Goal: Transaction & Acquisition: Book appointment/travel/reservation

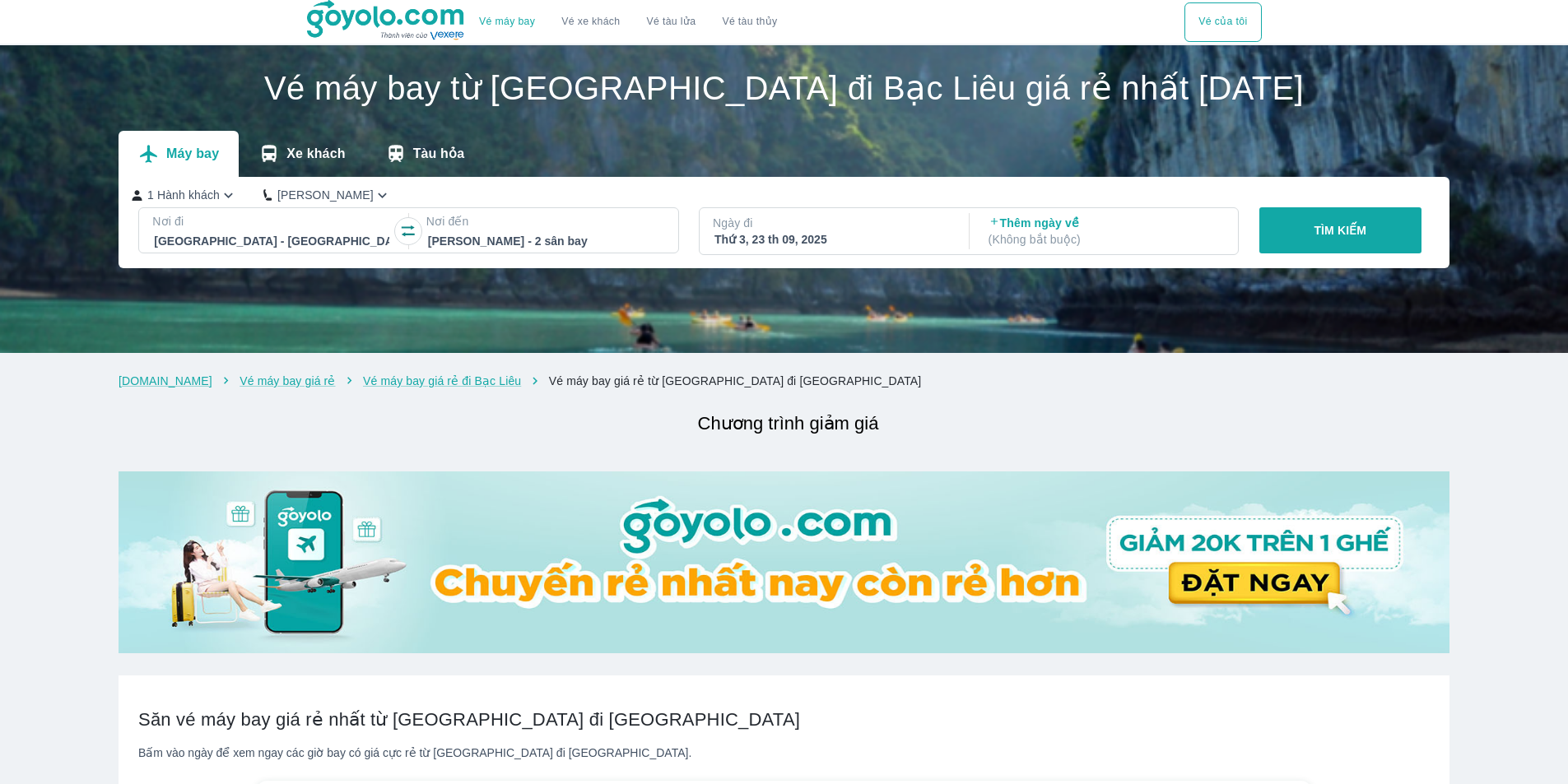
click at [826, 243] on div "Thứ 3, 23 th 09, 2025" at bounding box center [832, 239] width 236 height 16
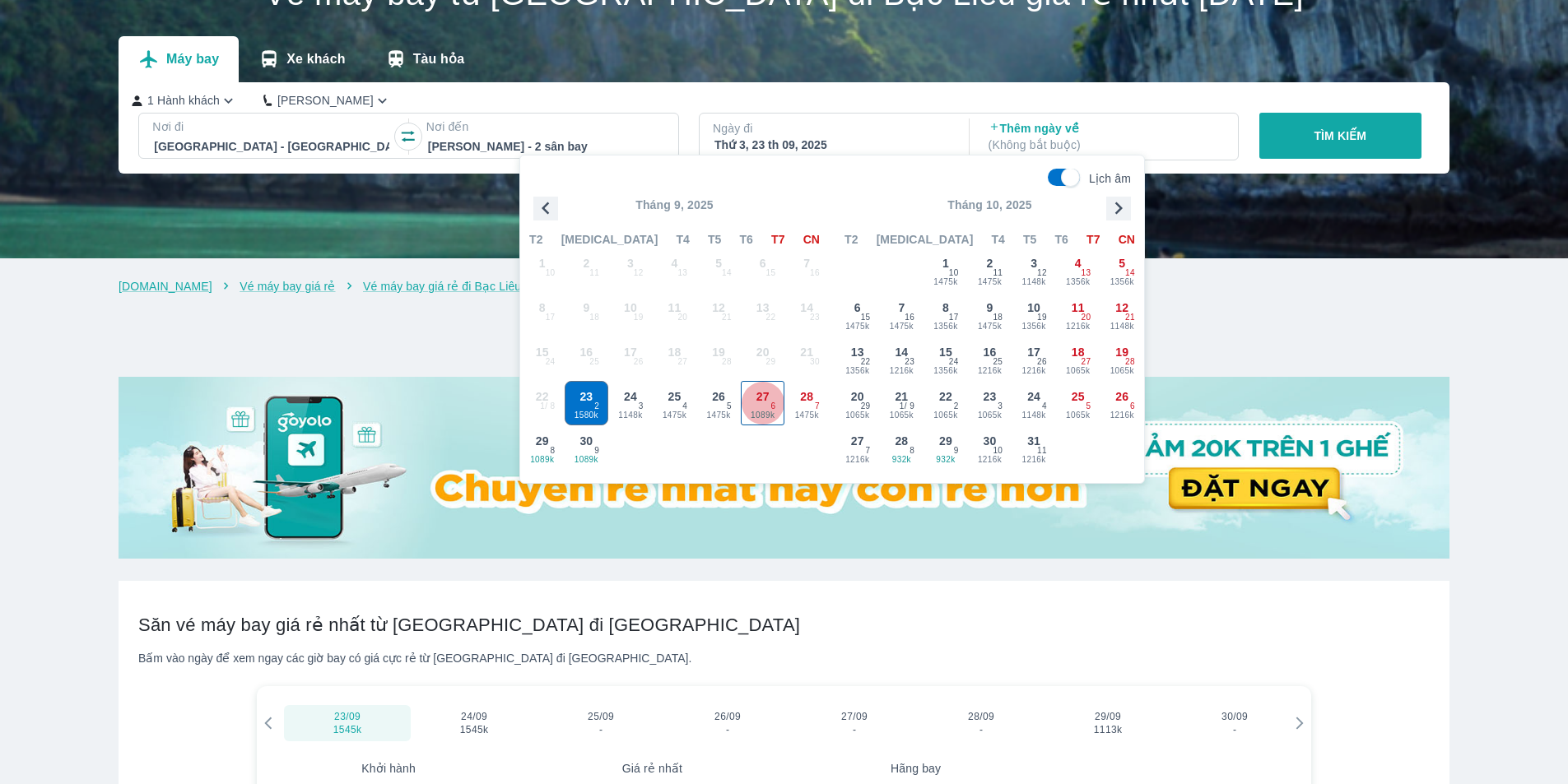
click at [762, 406] on div "27 1089k 6" at bounding box center [762, 403] width 43 height 43
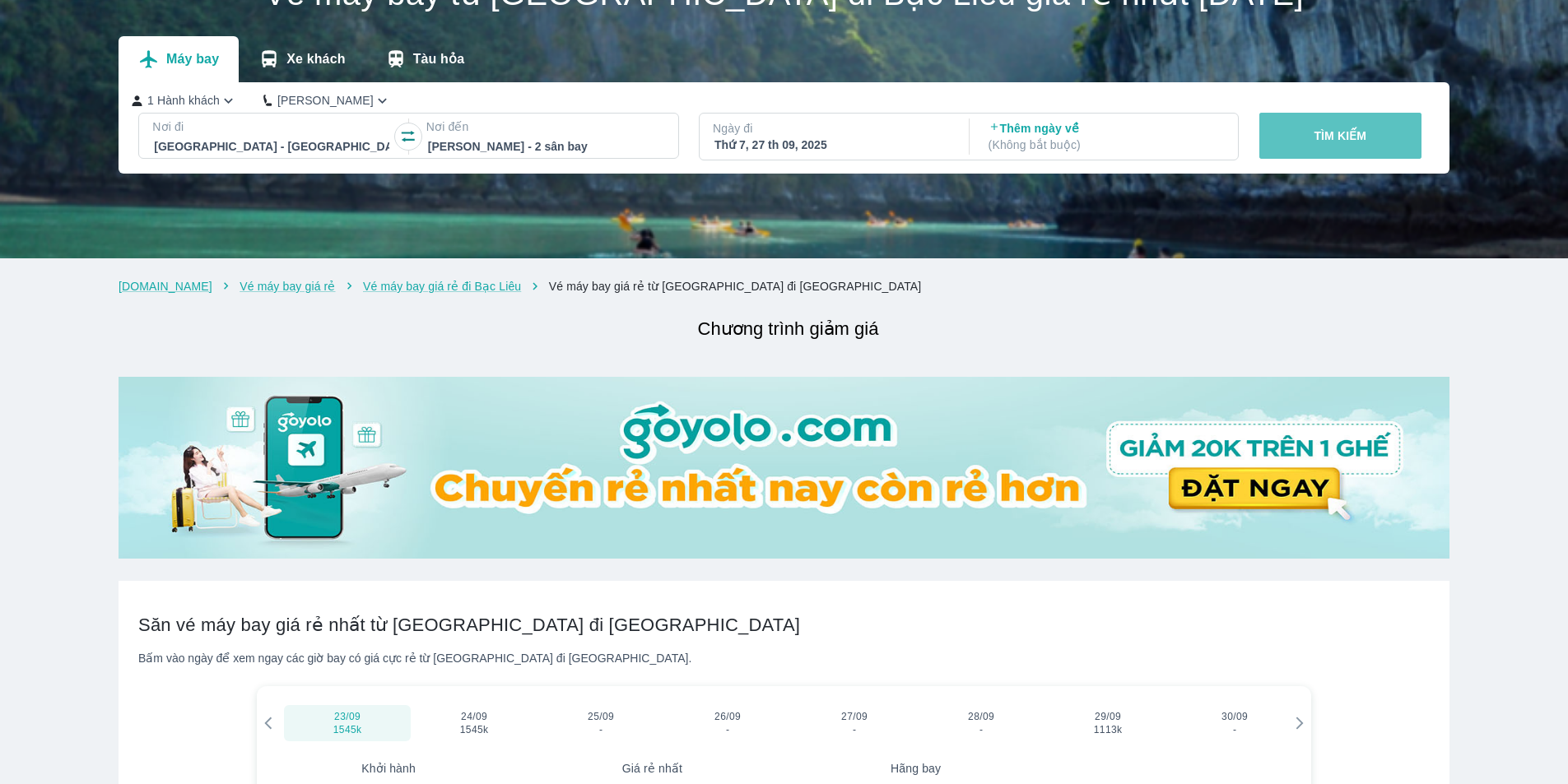
click at [1383, 131] on button "TÌM KIẾM" at bounding box center [1340, 135] width 162 height 46
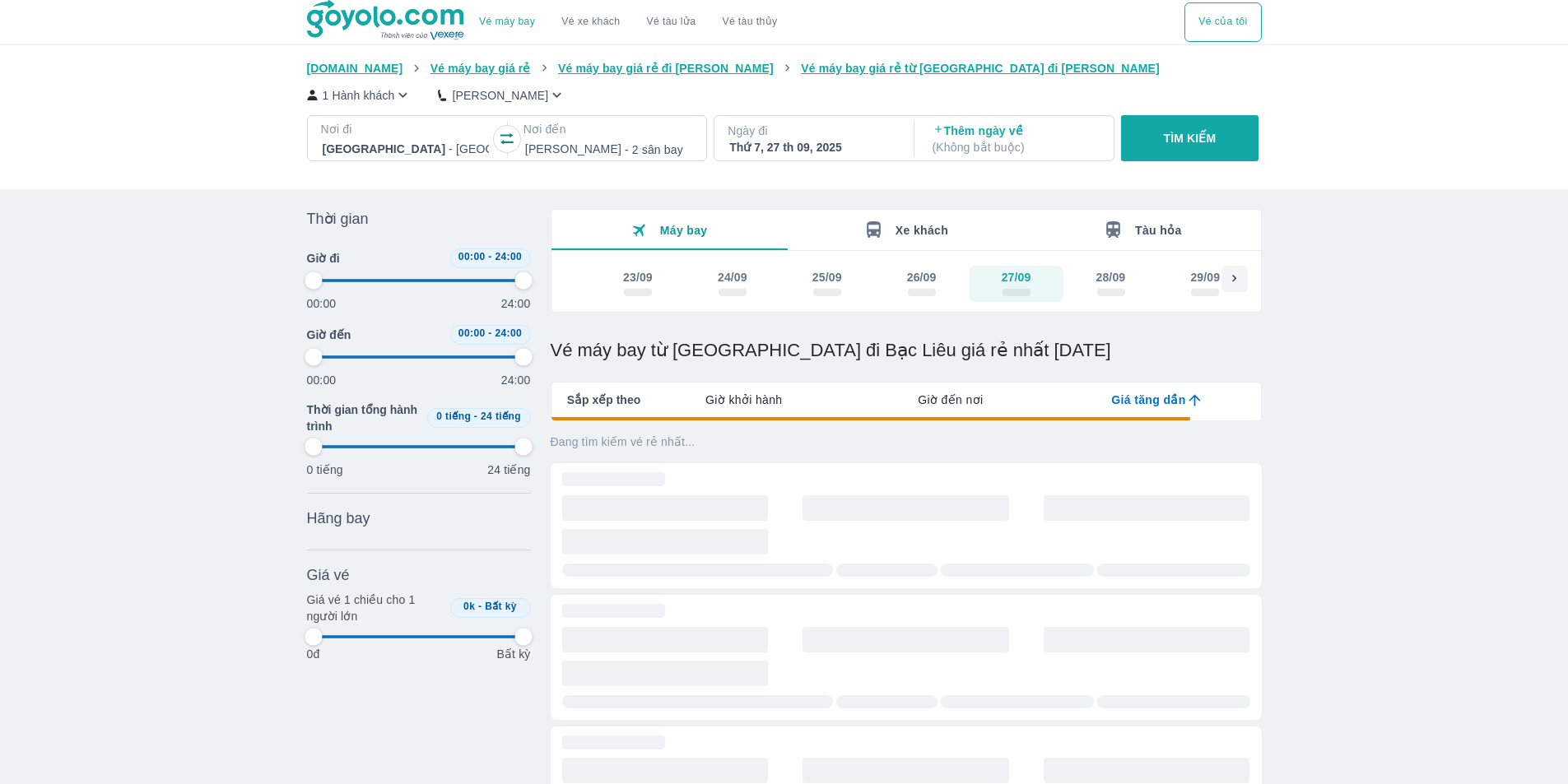
type input "97.9166666666667"
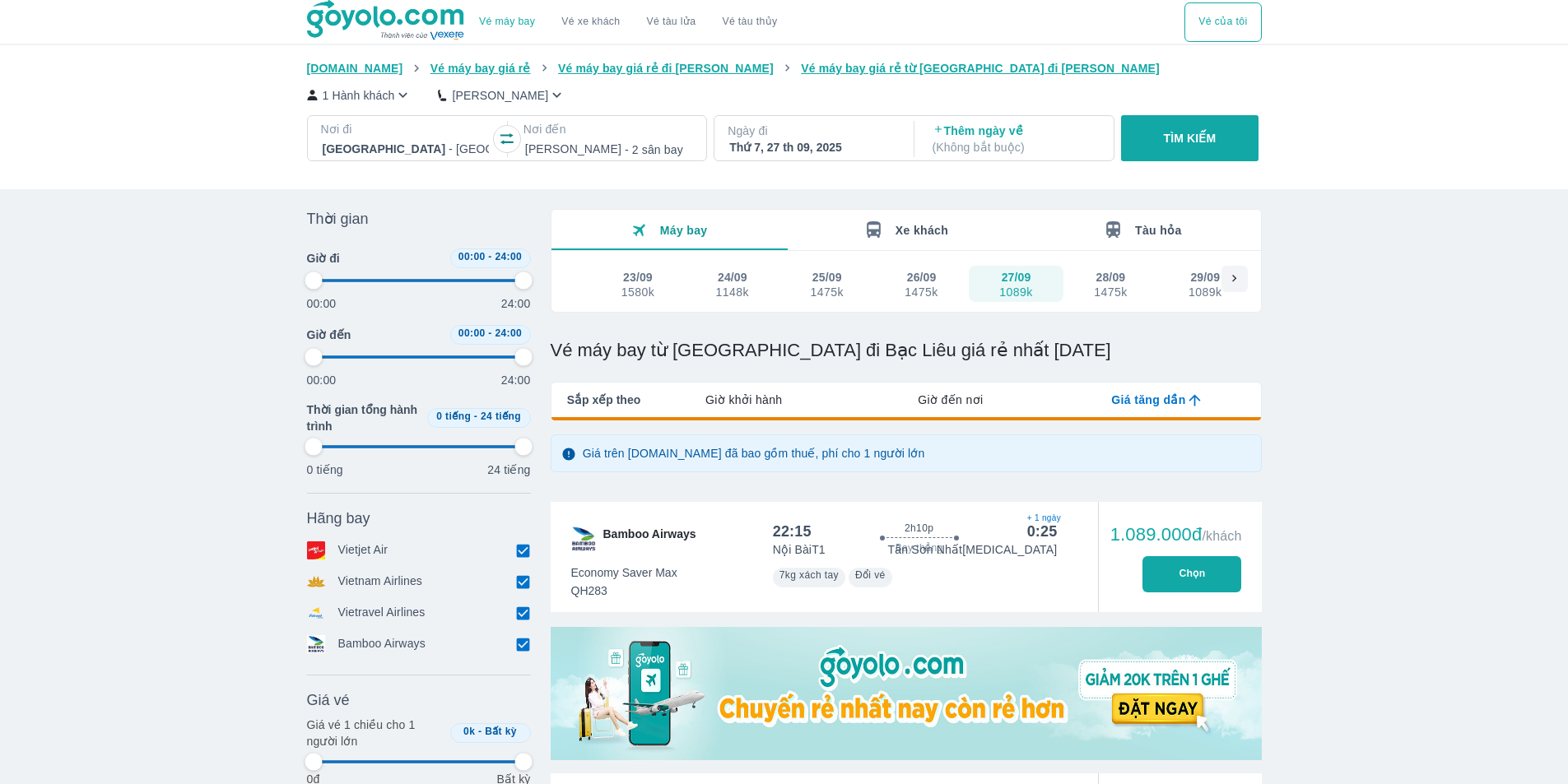
type input "97.9166666666667"
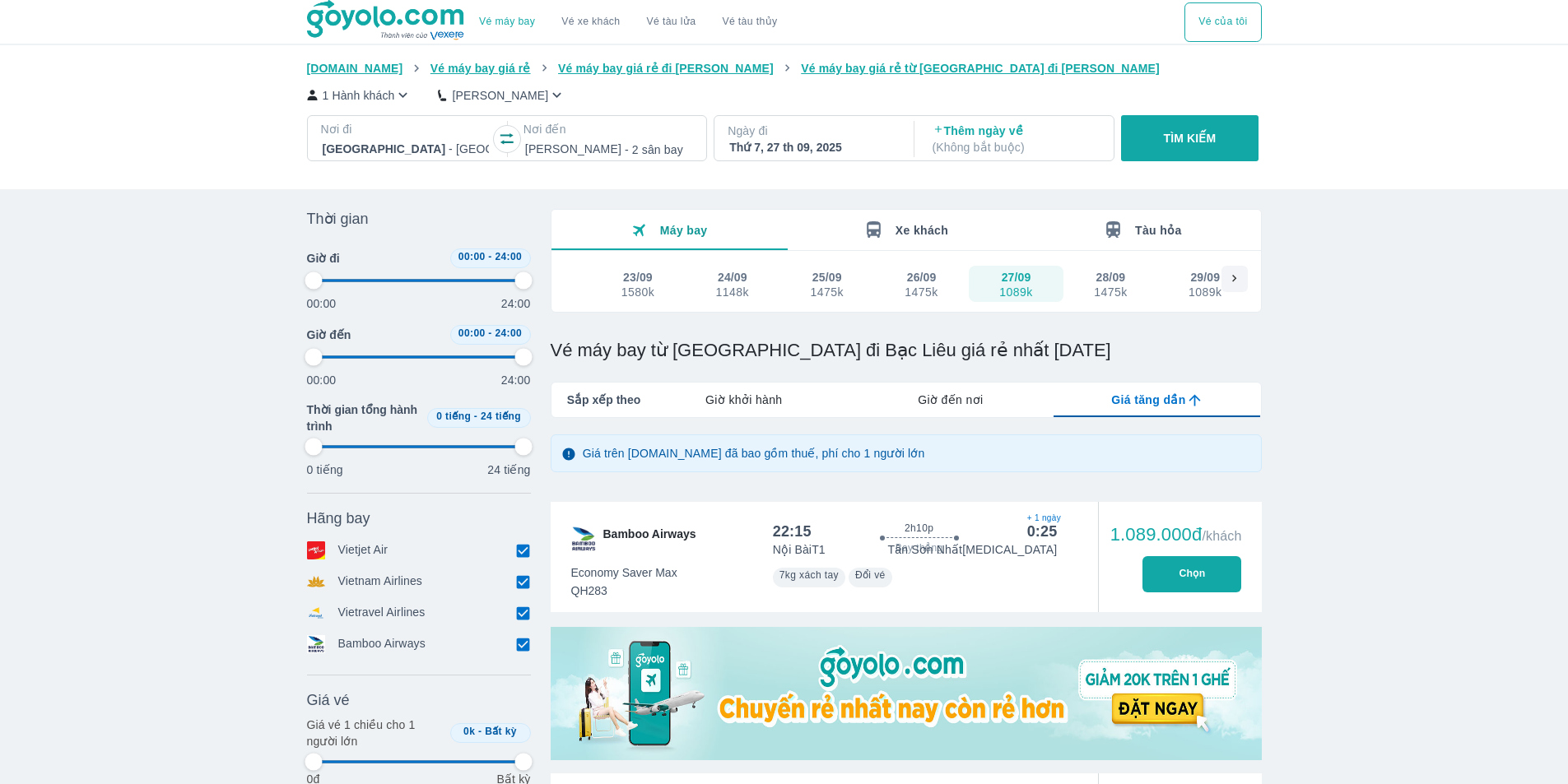
type input "97.9166666666667"
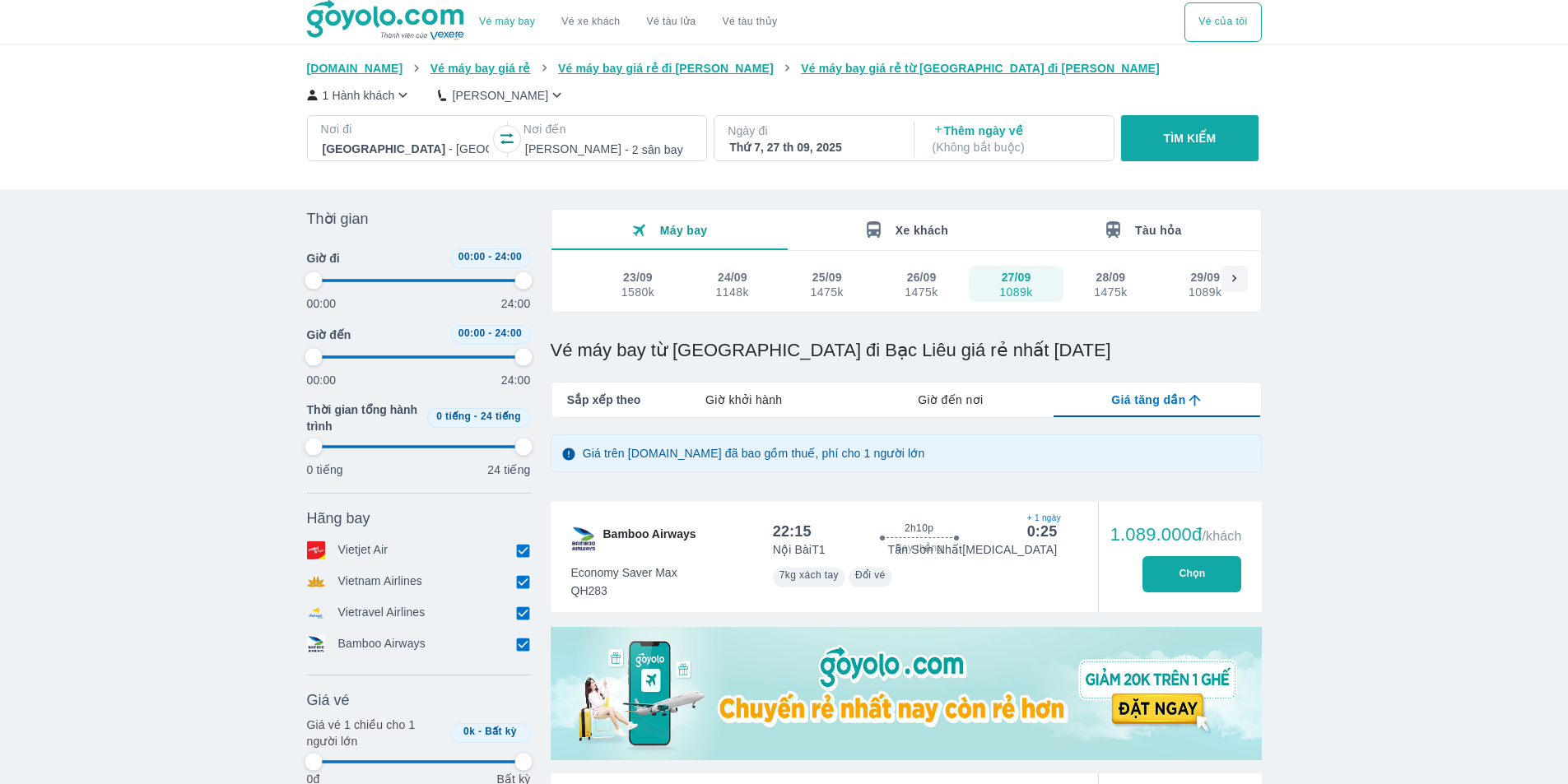
type input "97.9166666666667"
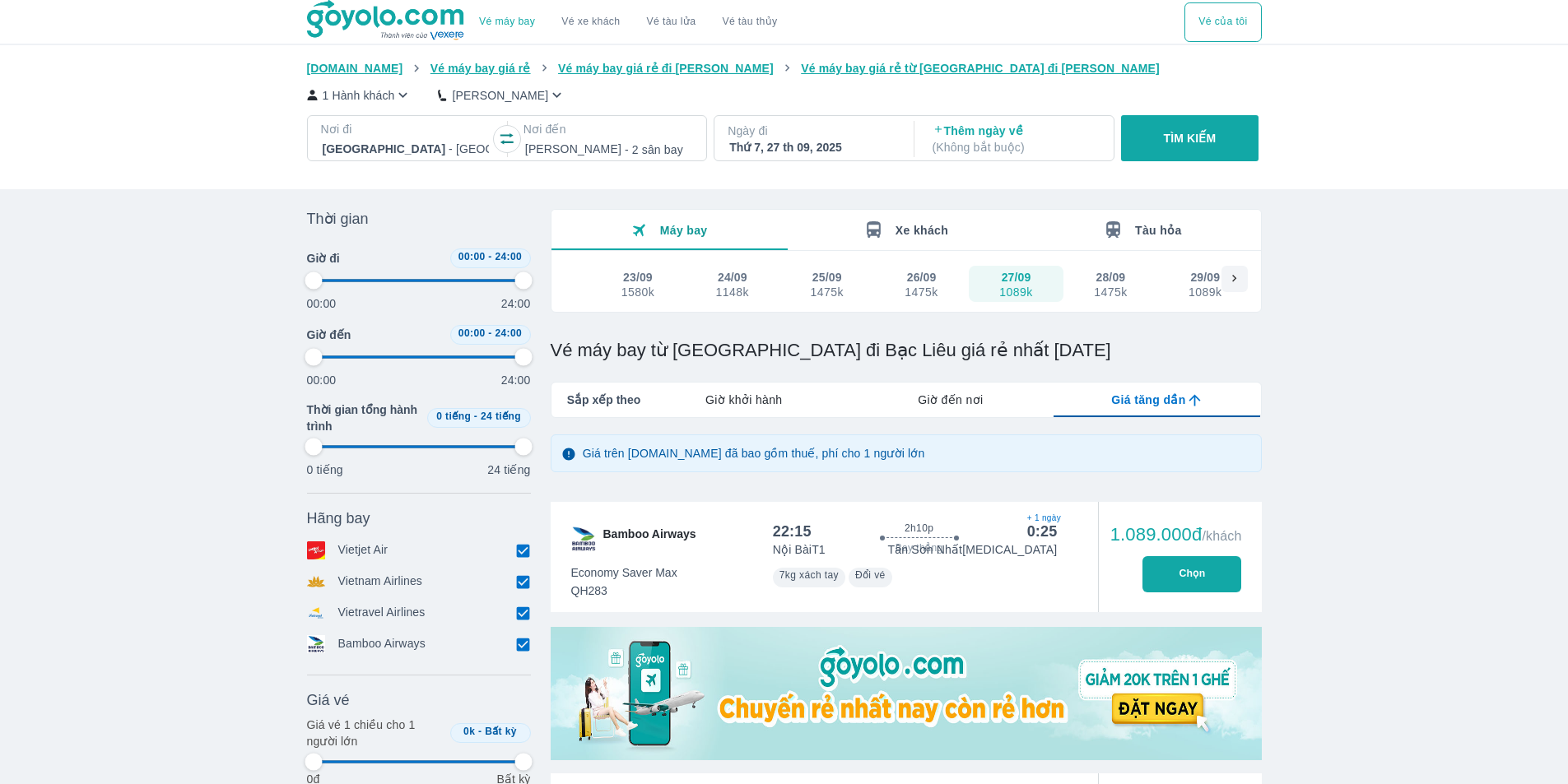
type input "97.9166666666667"
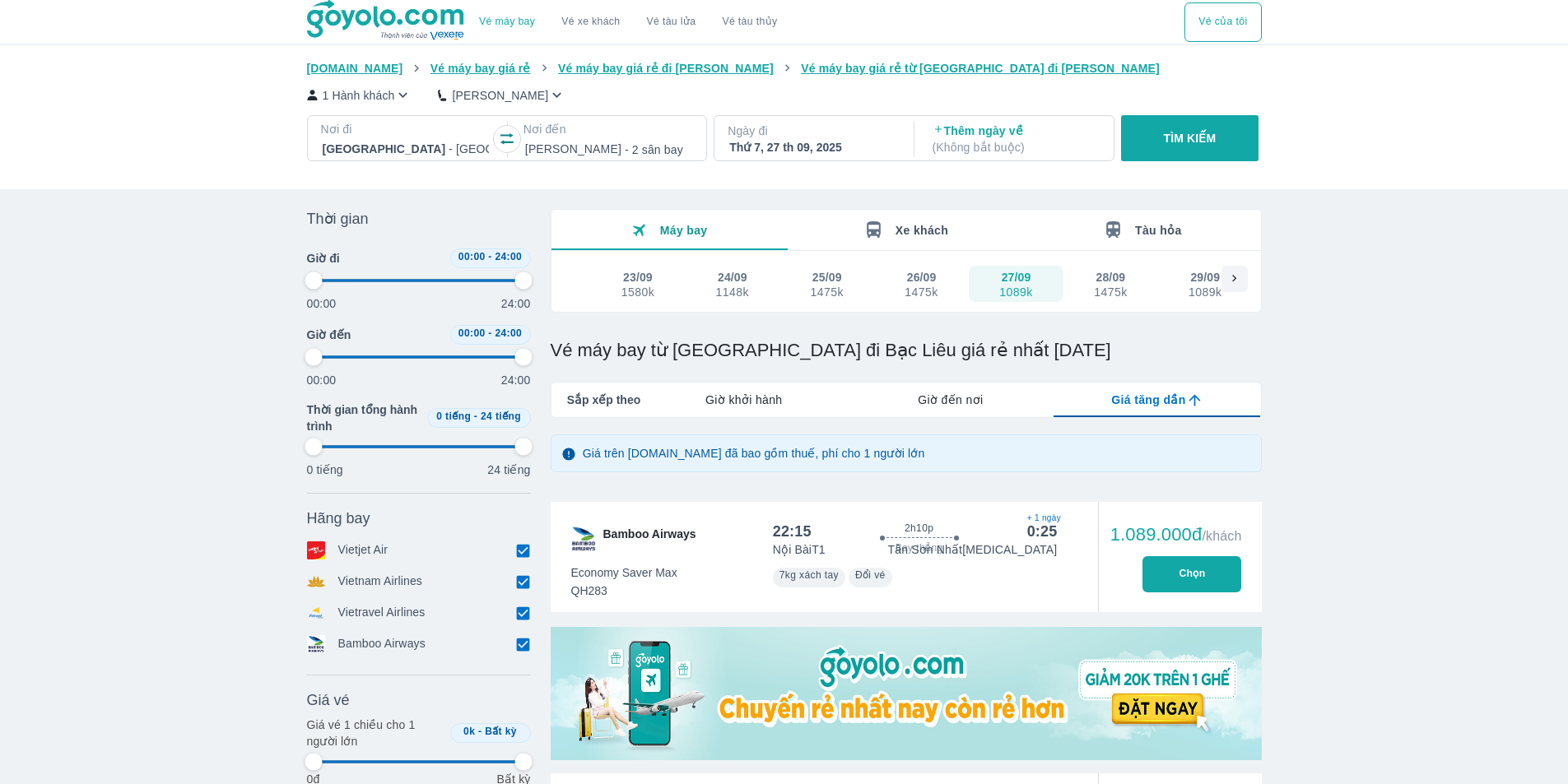
type input "97.9166666666667"
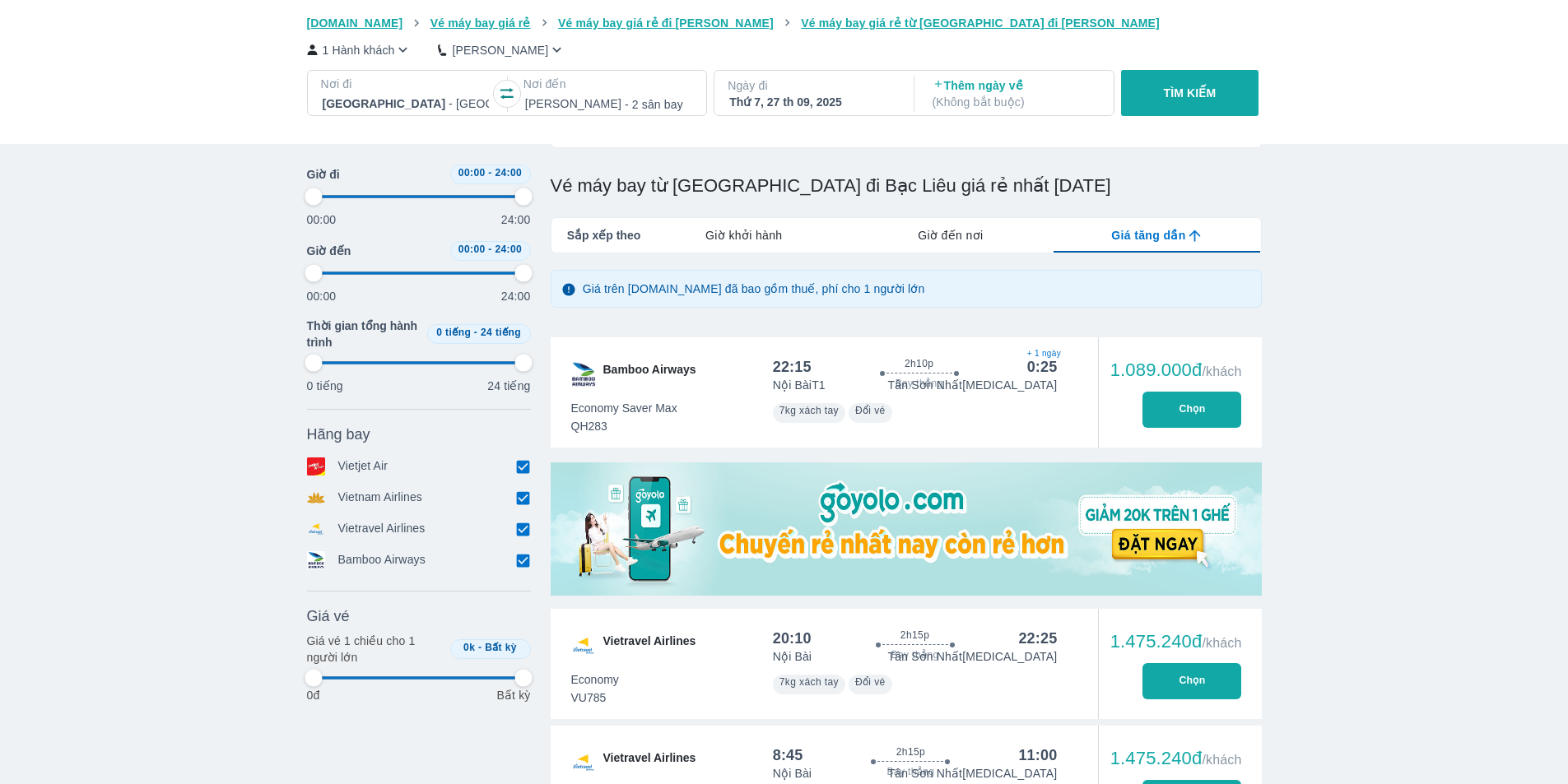
scroll to position [411, 0]
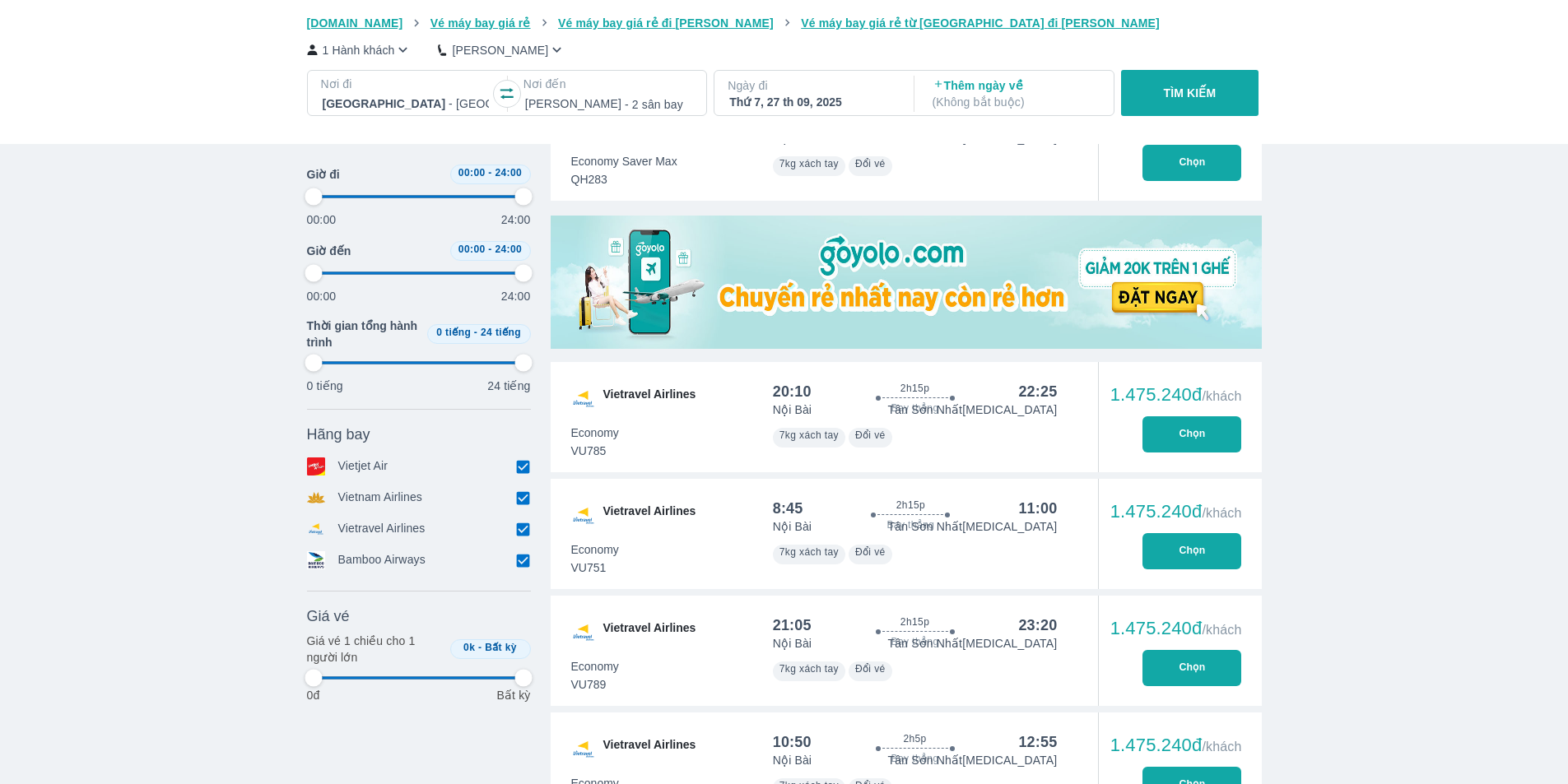
type input "97.9166666666667"
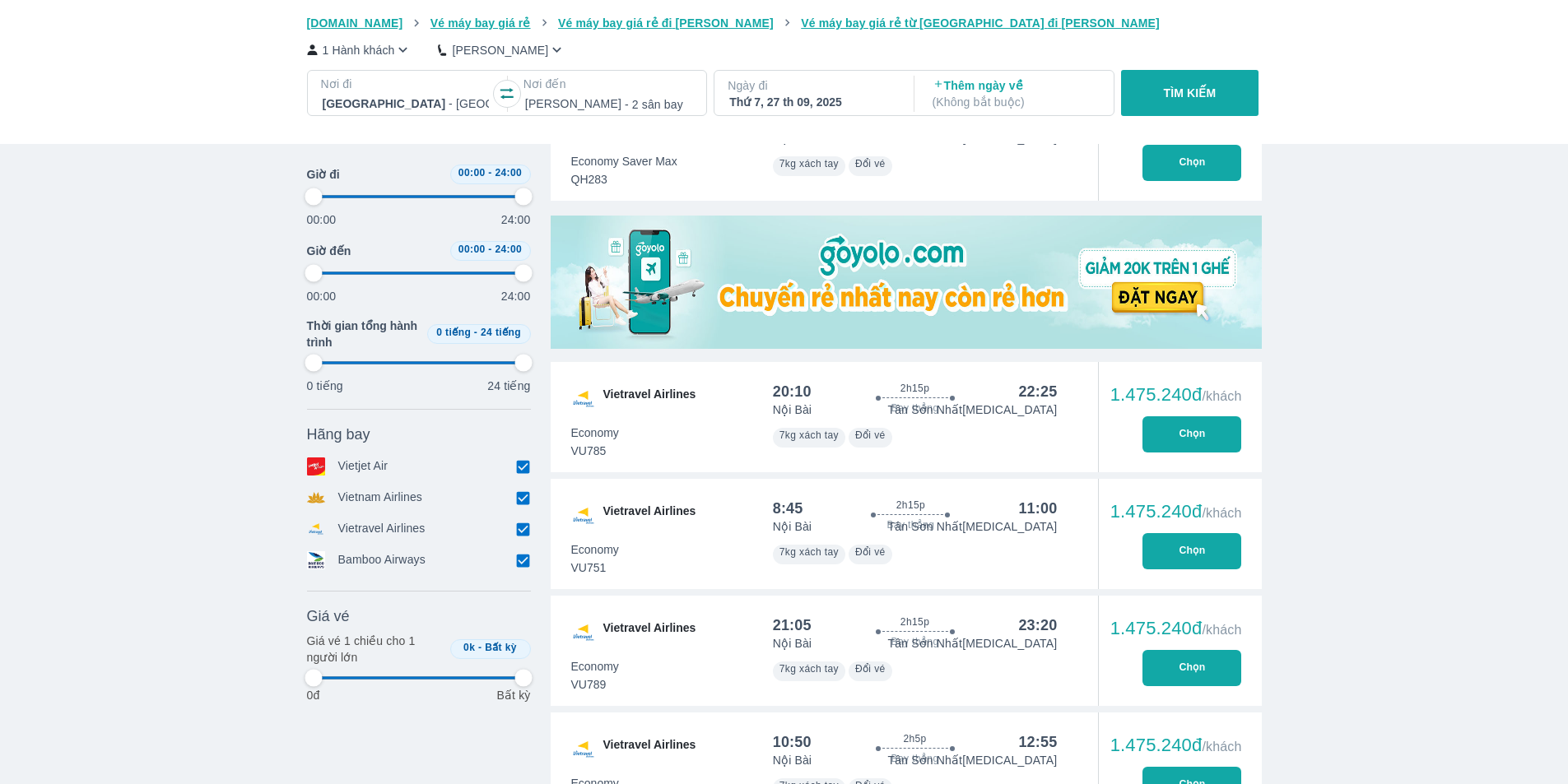
type input "97.9166666666667"
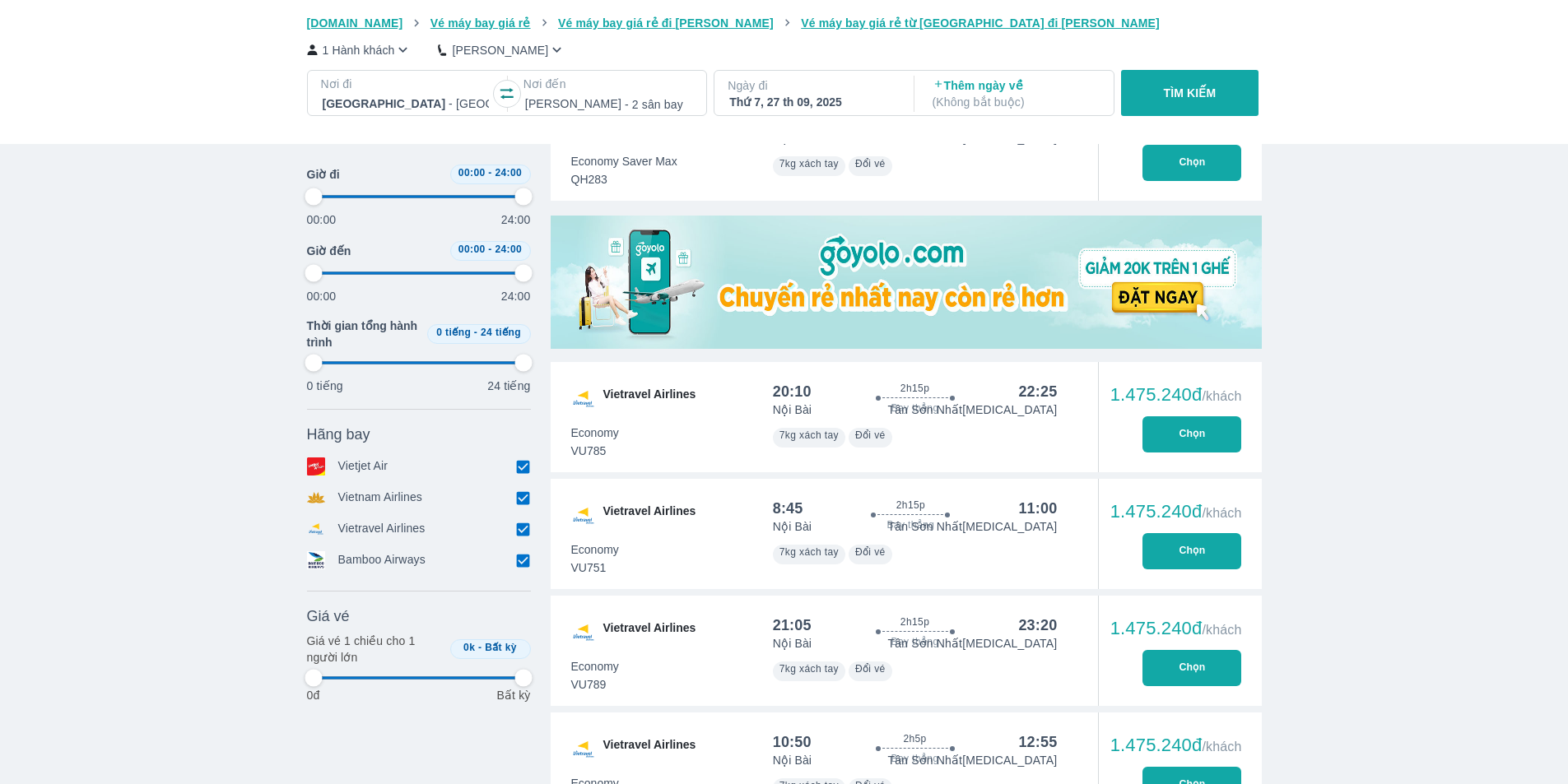
type input "97.9166666666667"
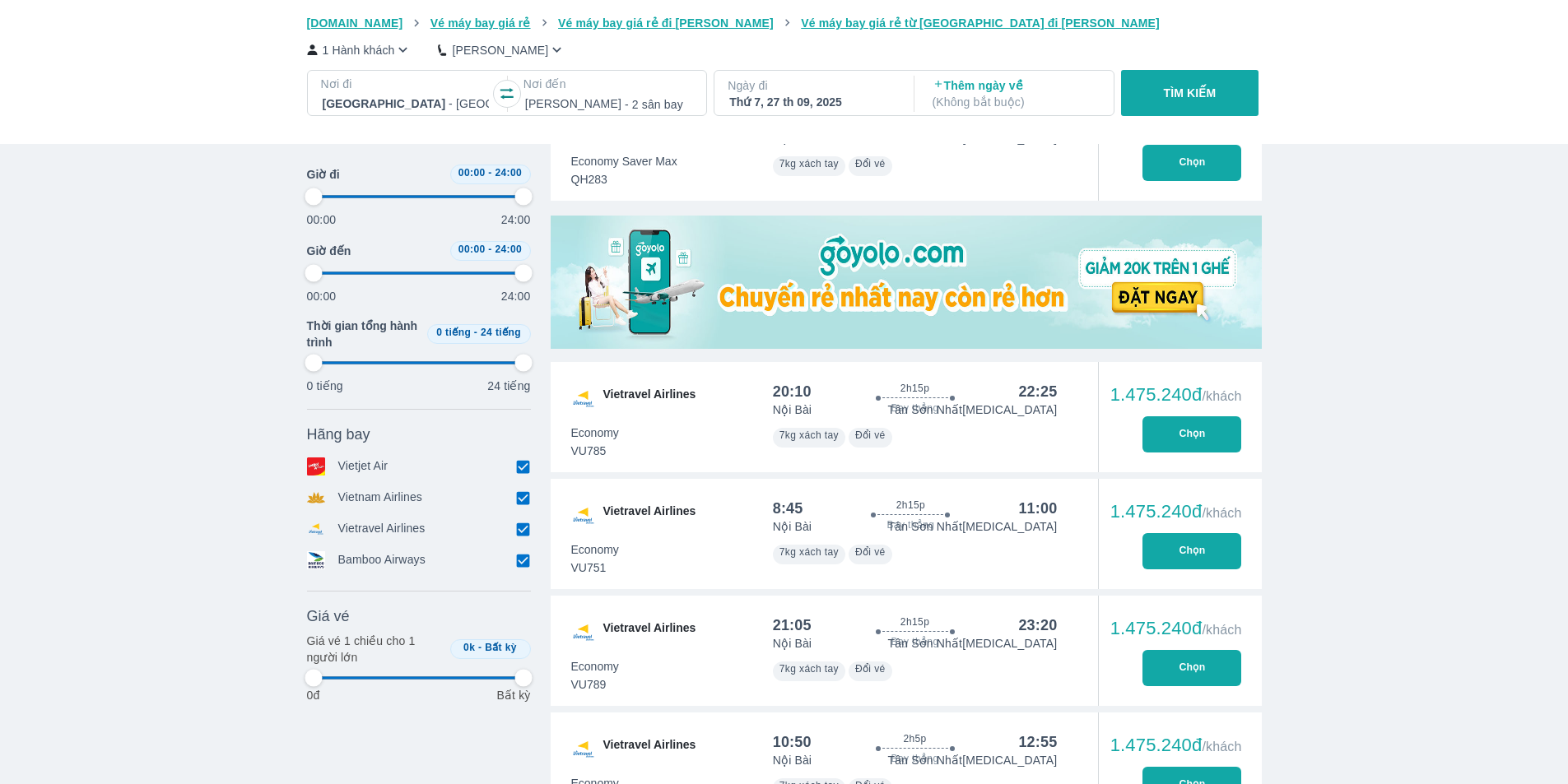
type input "97.9166666666667"
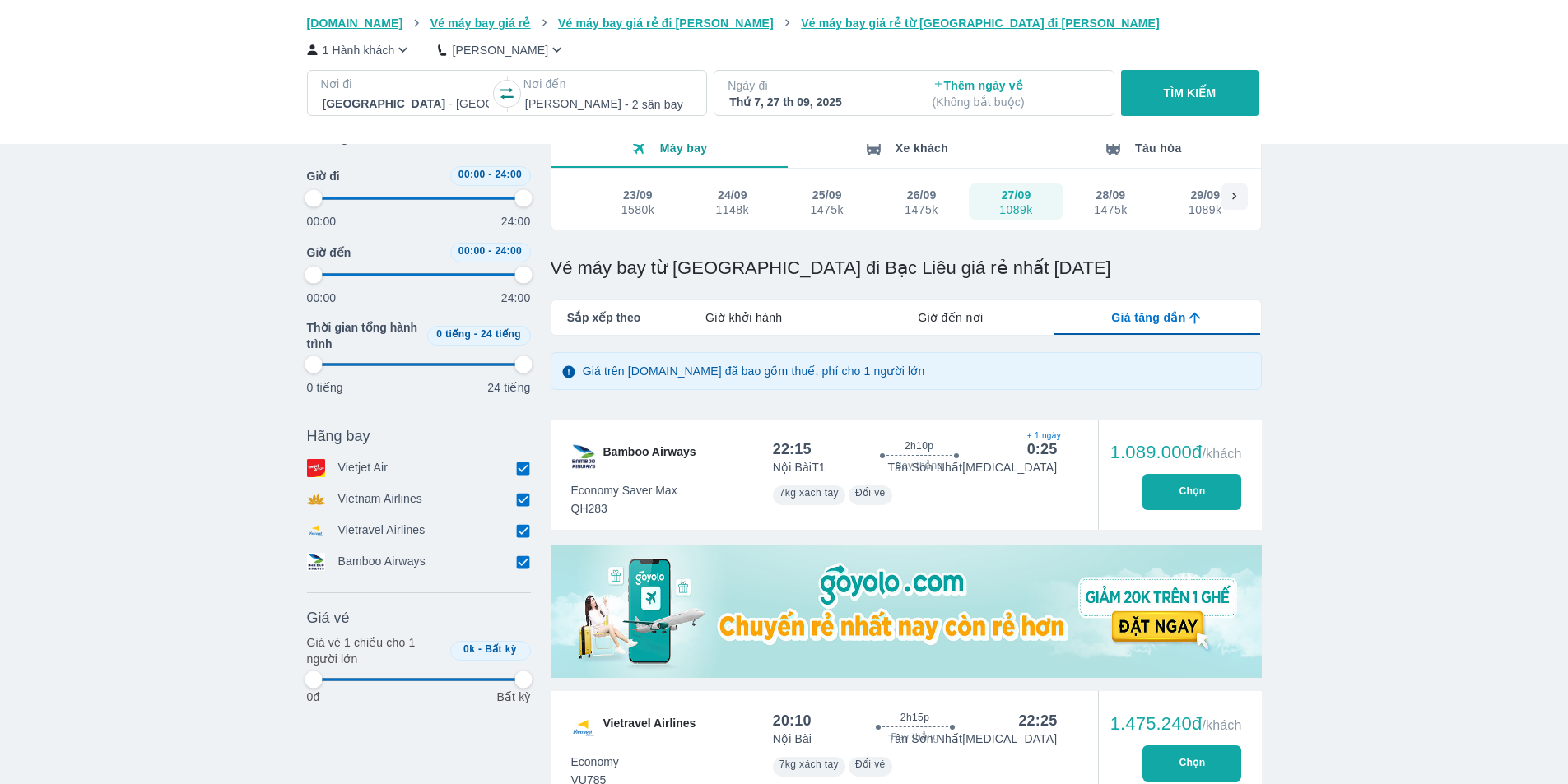
scroll to position [0, 0]
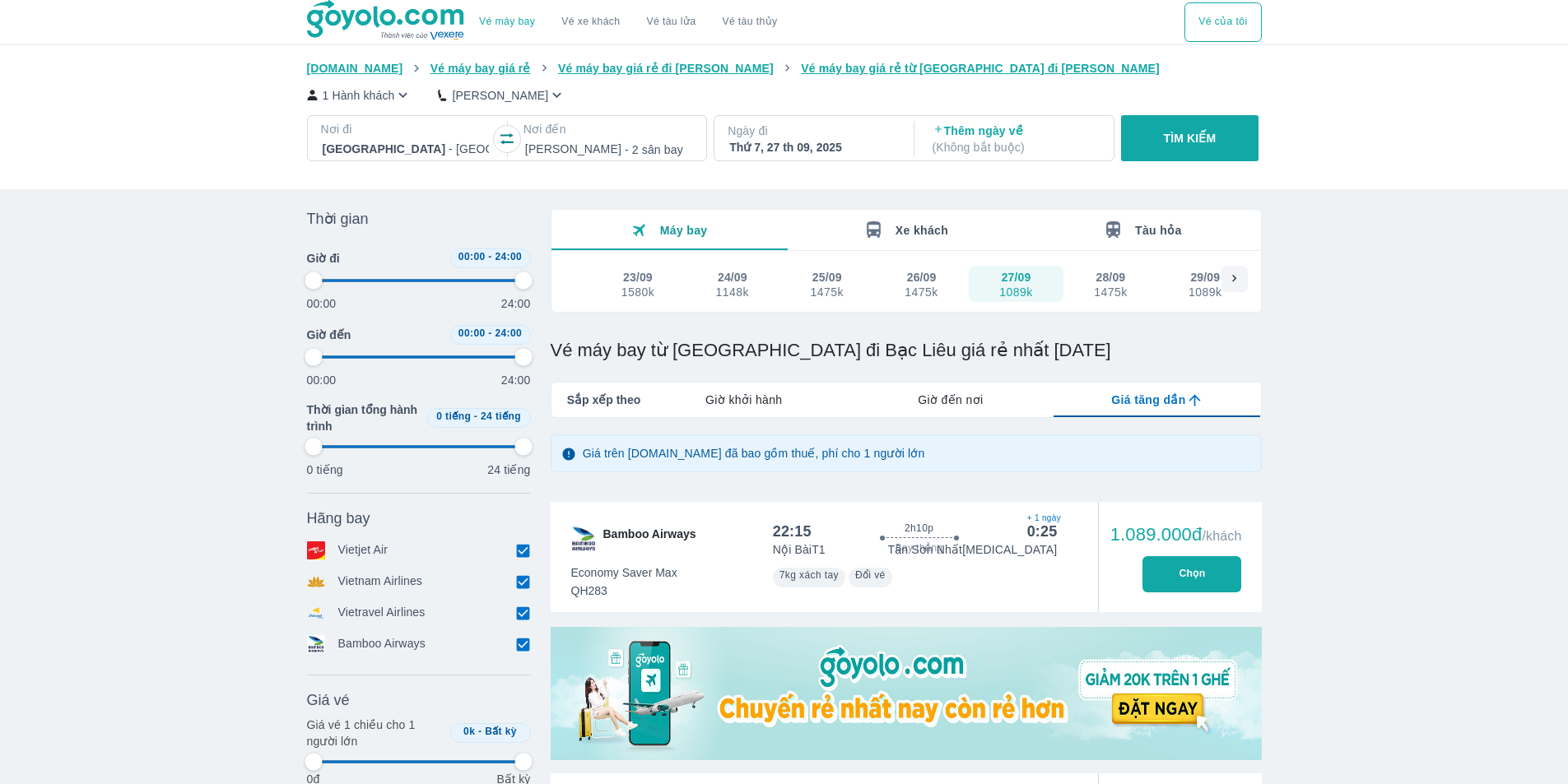
type input "97.9166666666667"
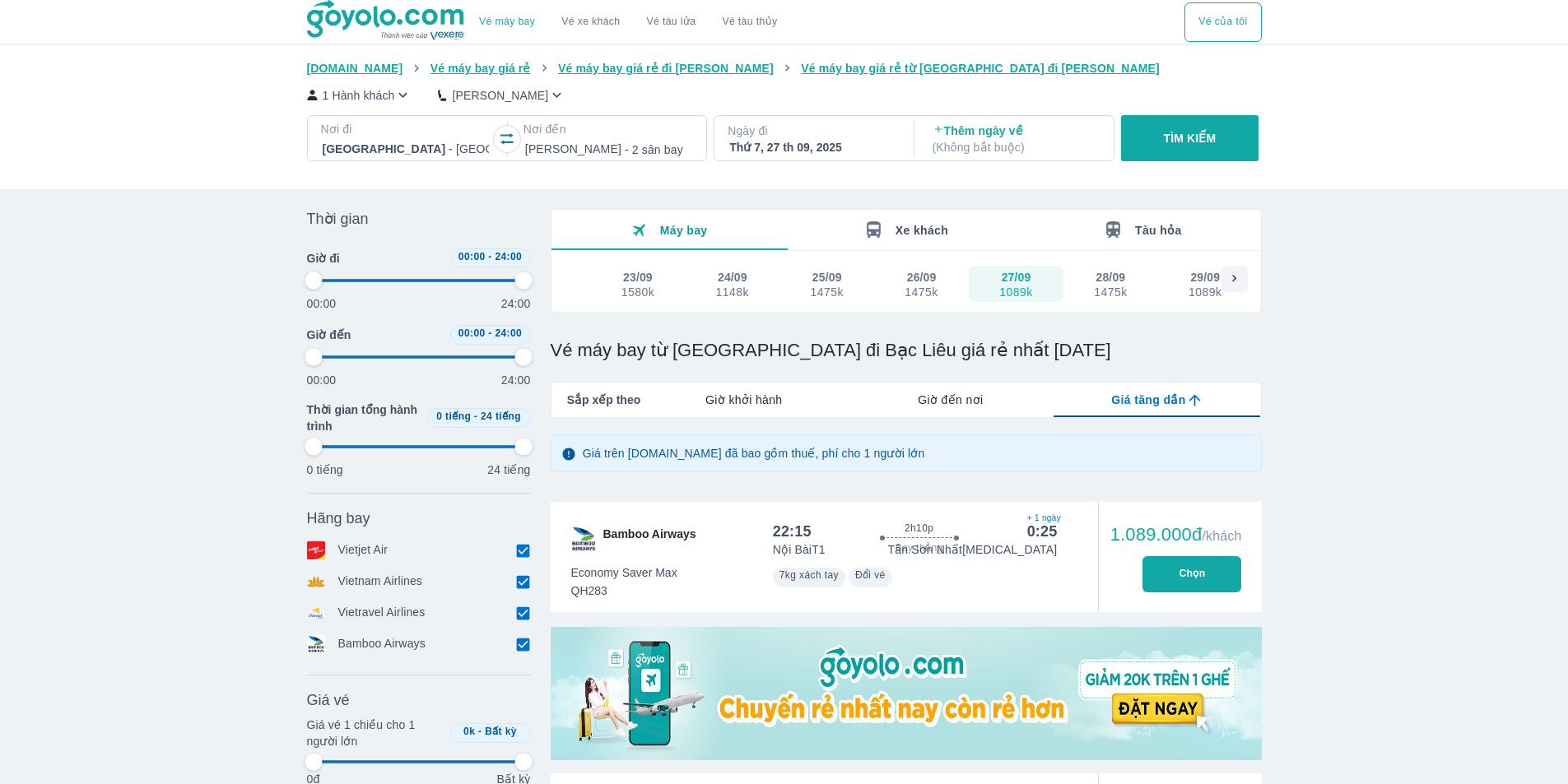
type input "97.9166666666667"
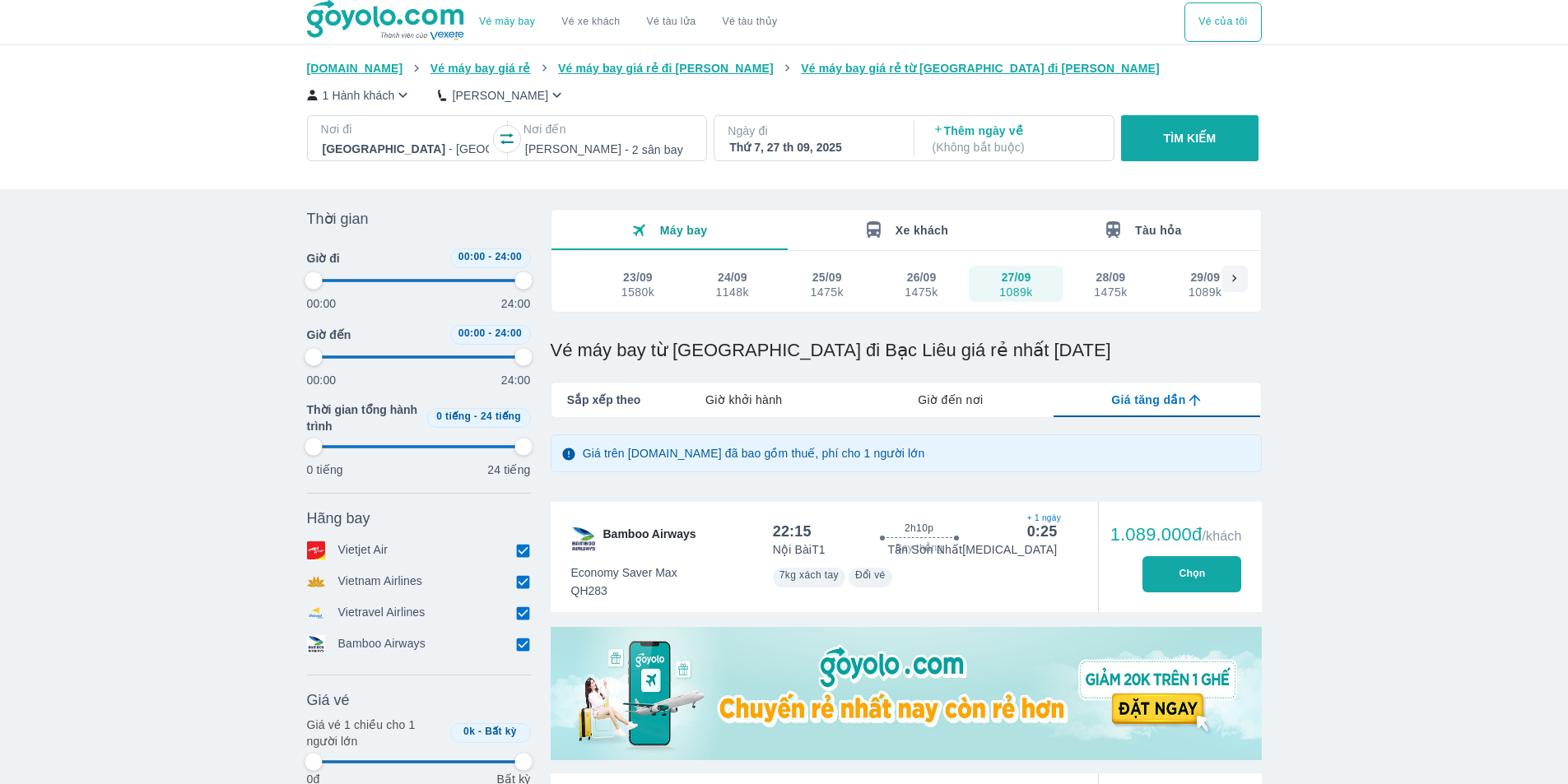
type input "97.9166666666667"
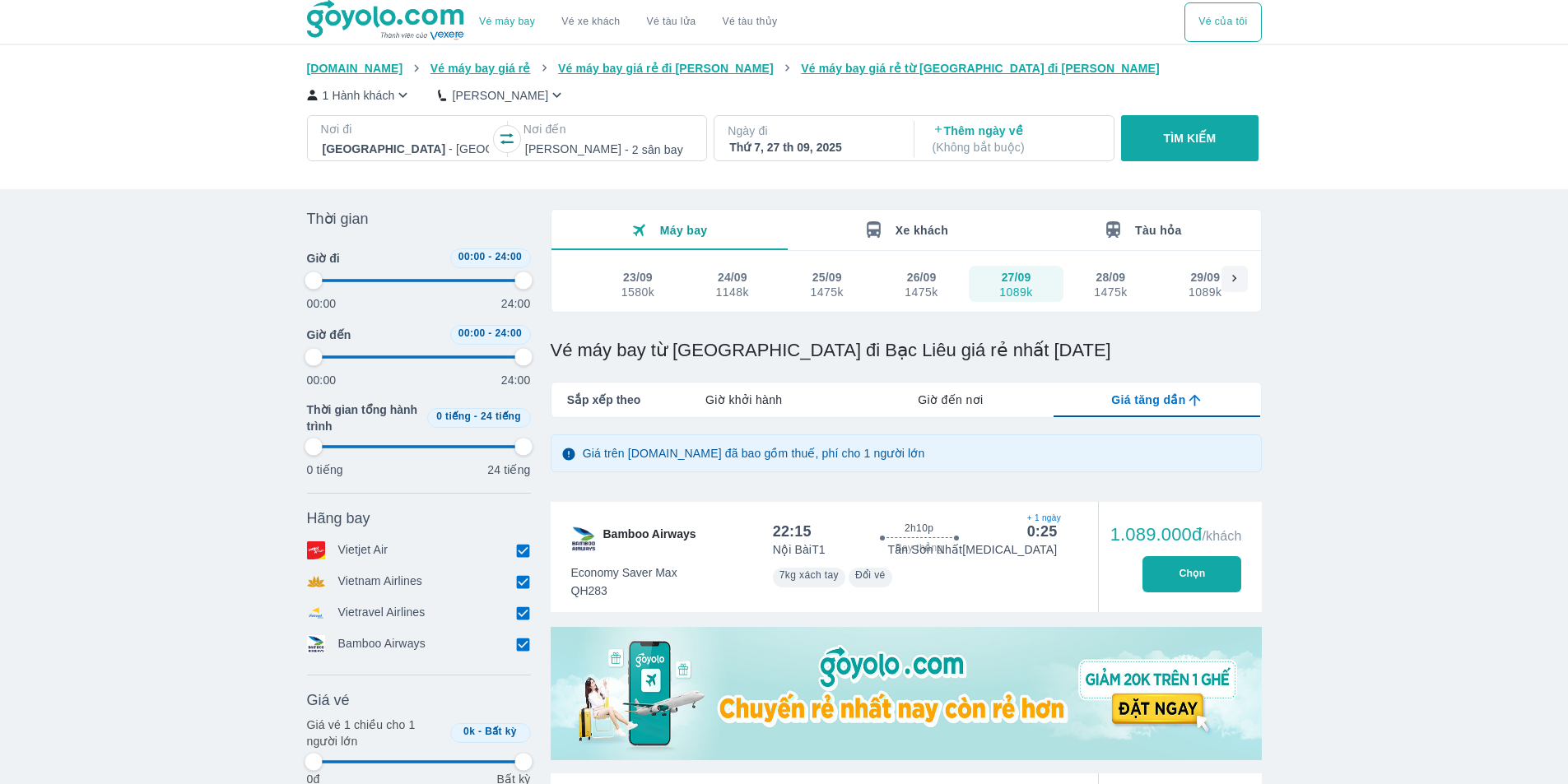
type input "97.9166666666667"
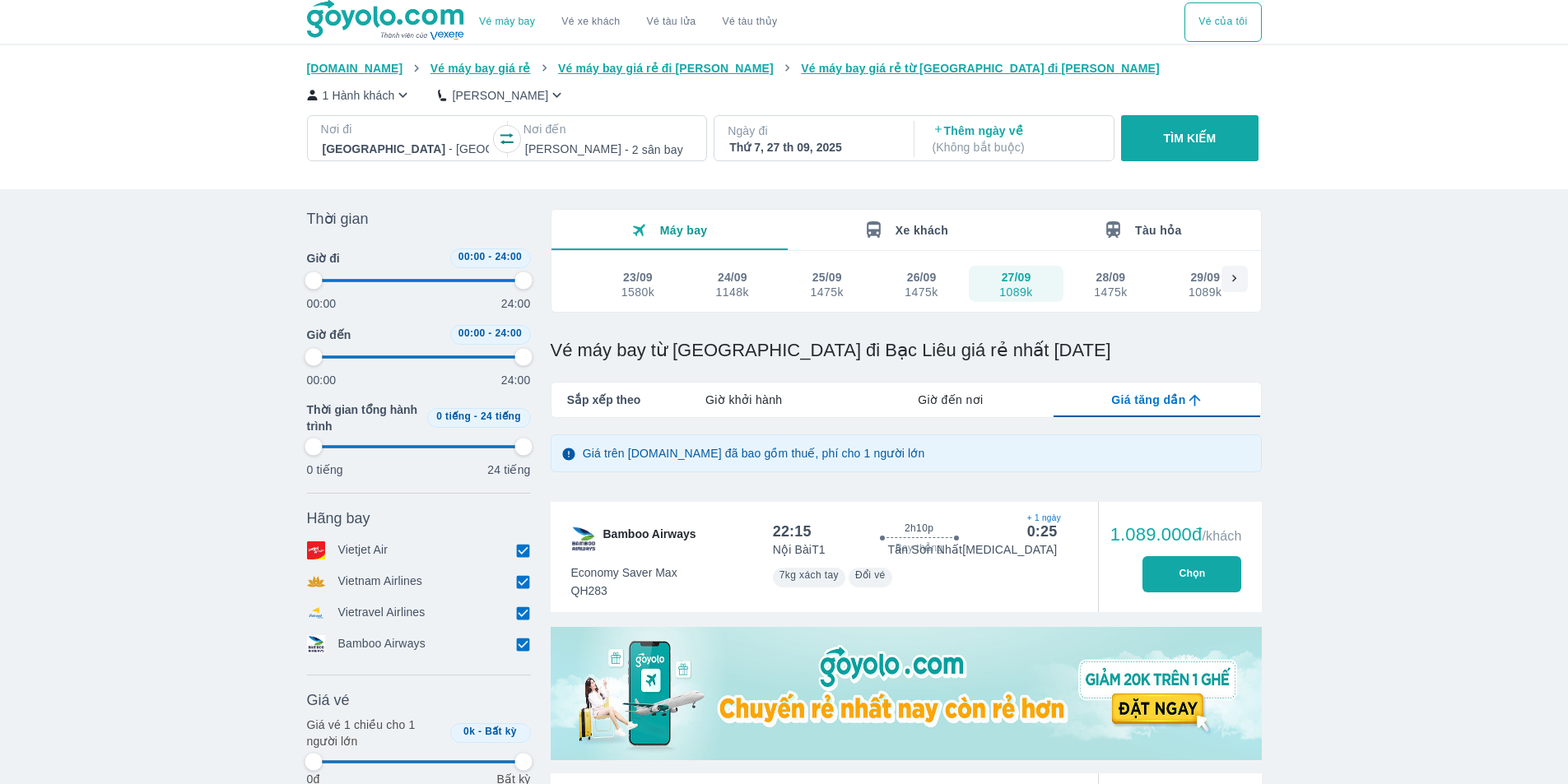
type input "97.9166666666667"
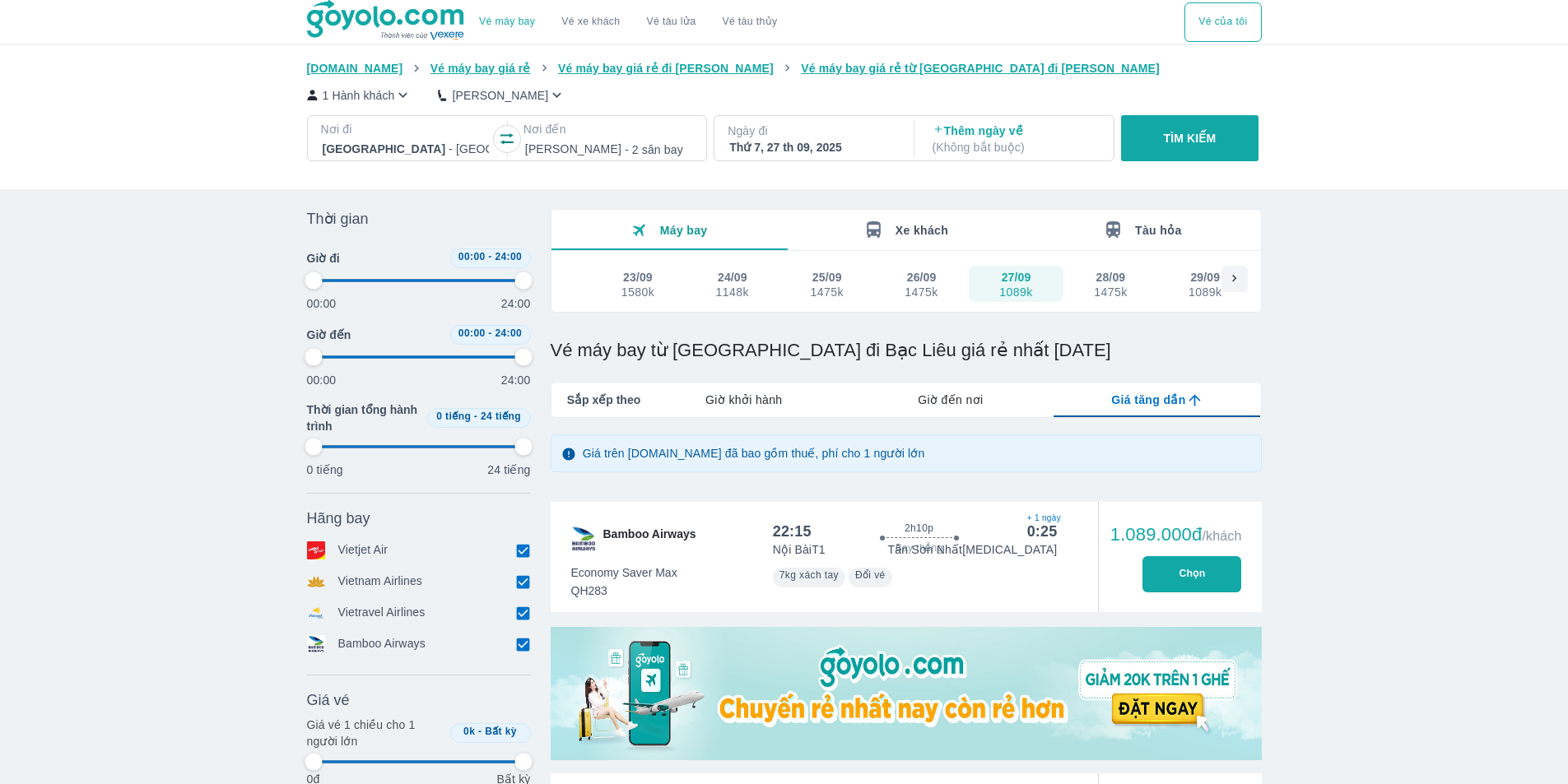
type input "97.9166666666667"
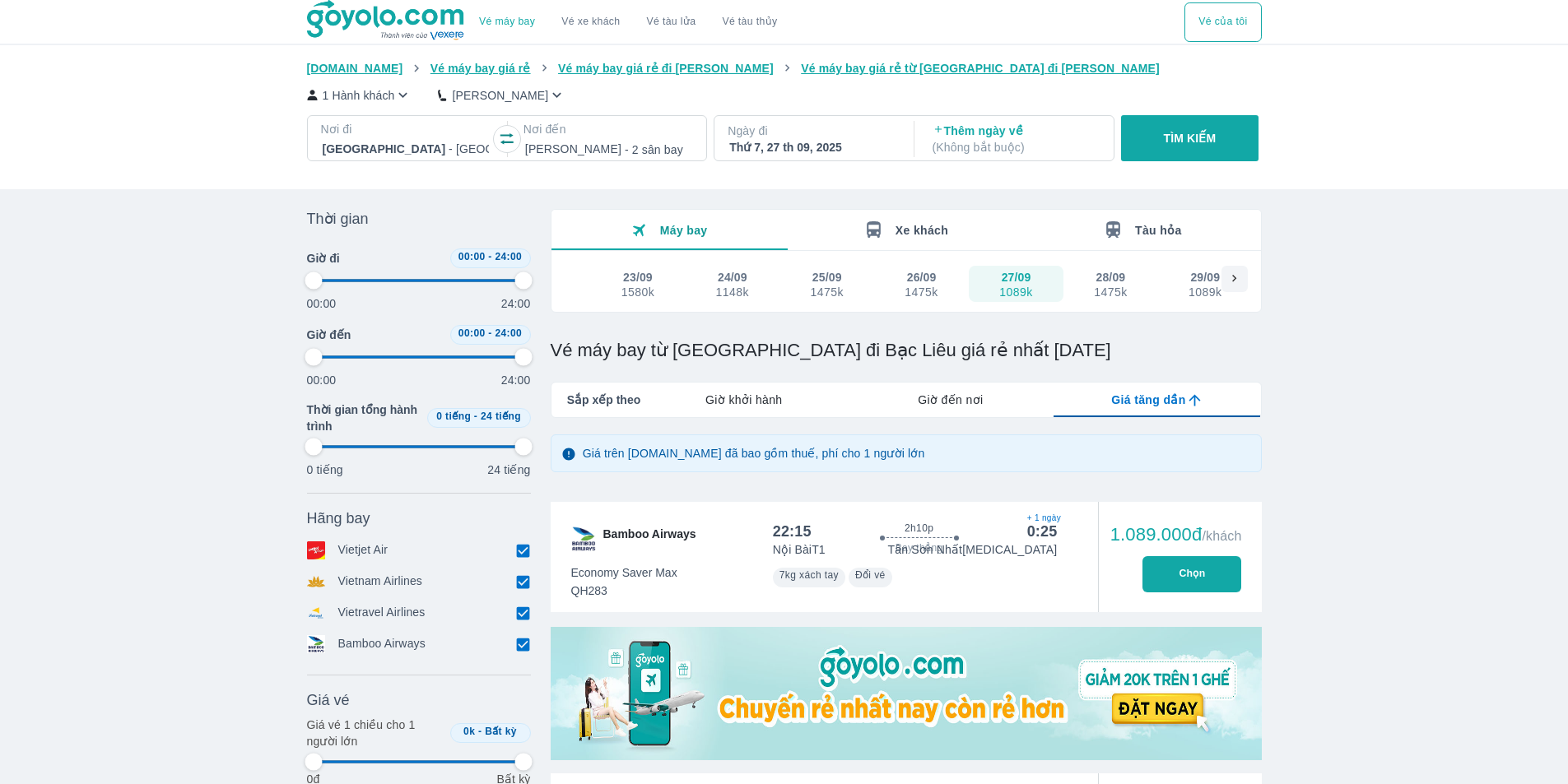
type input "97.9166666666667"
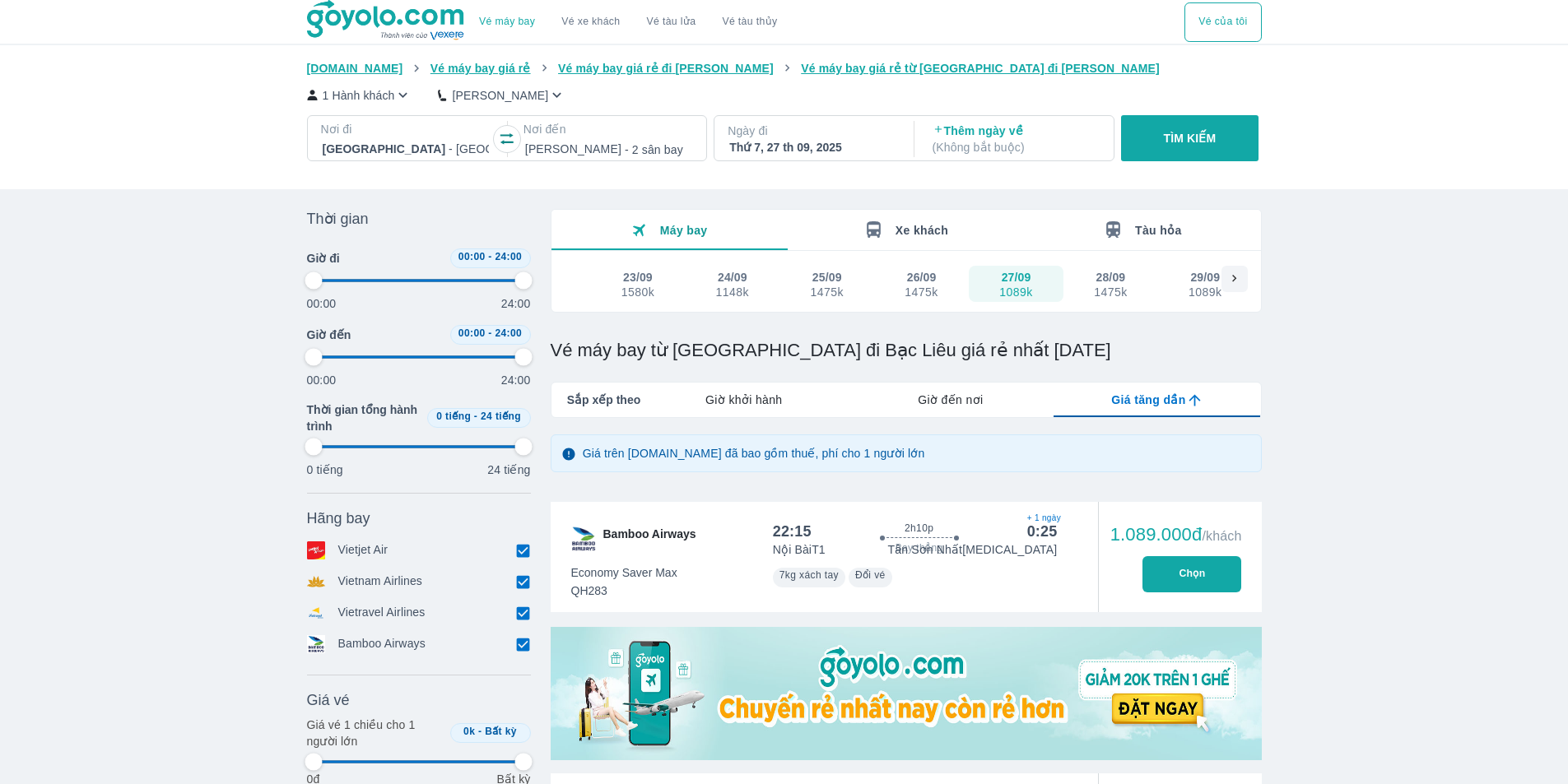
type input "97.9166666666667"
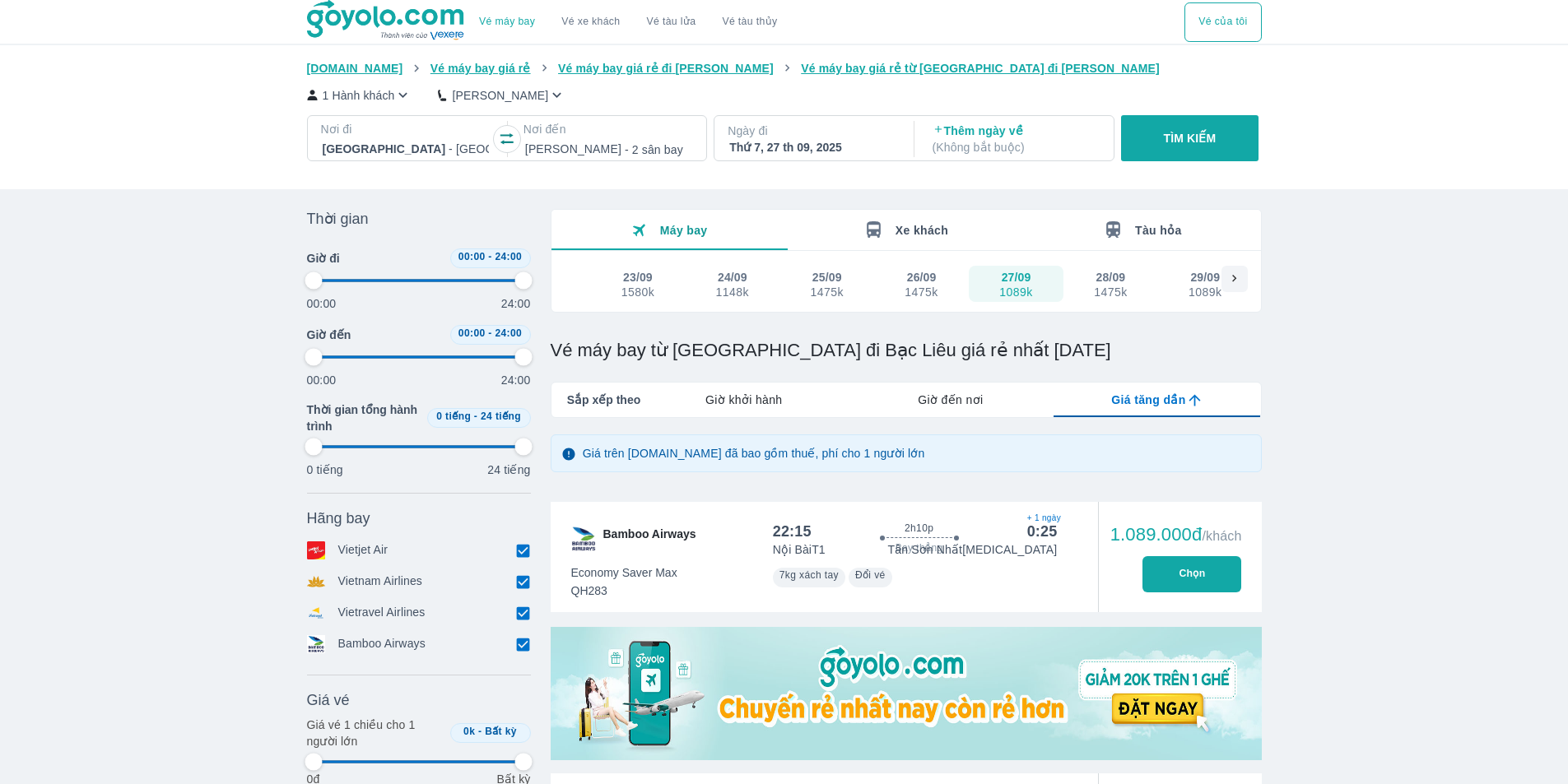
type input "97.9166666666667"
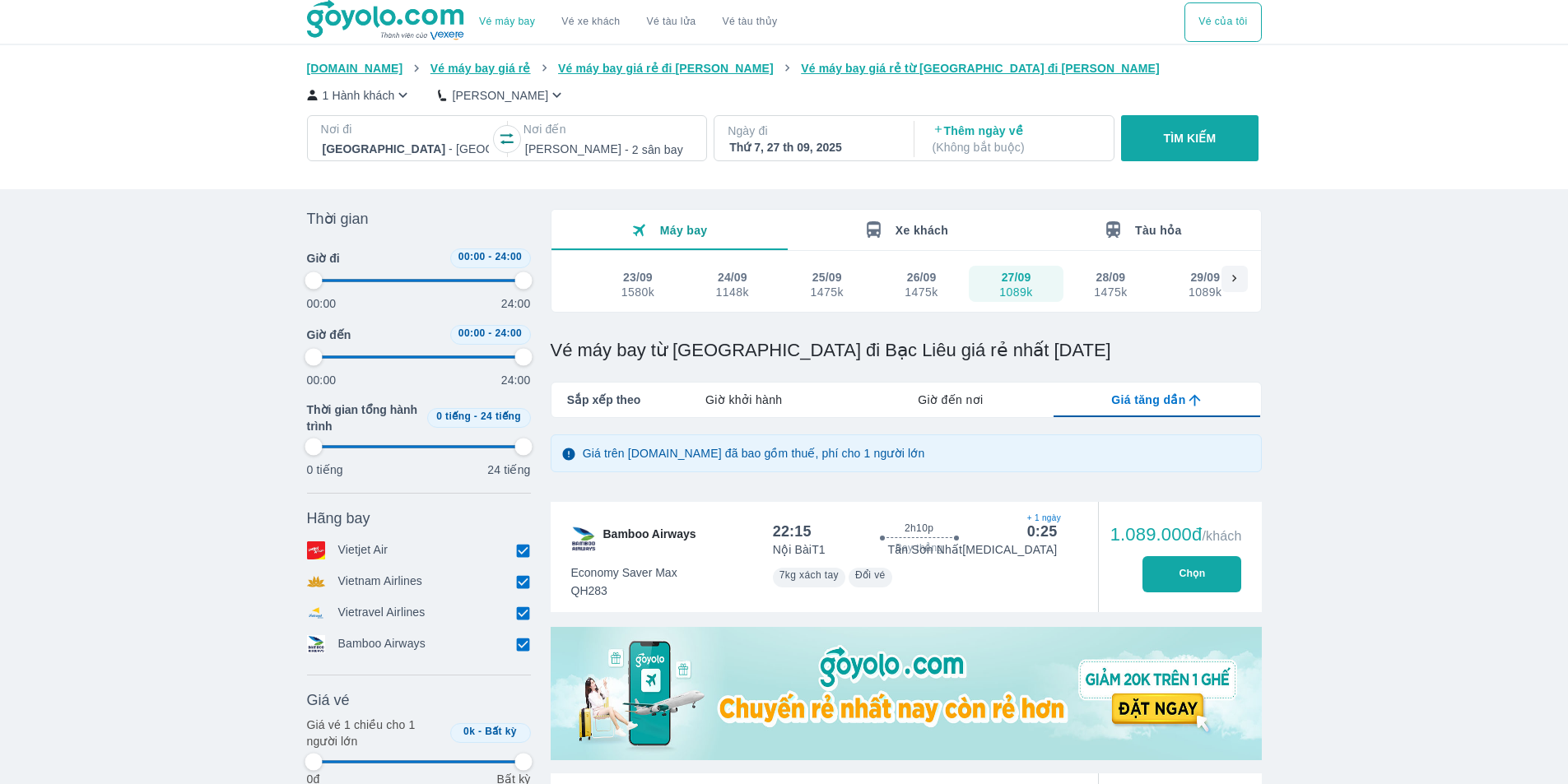
type input "97.9166666666667"
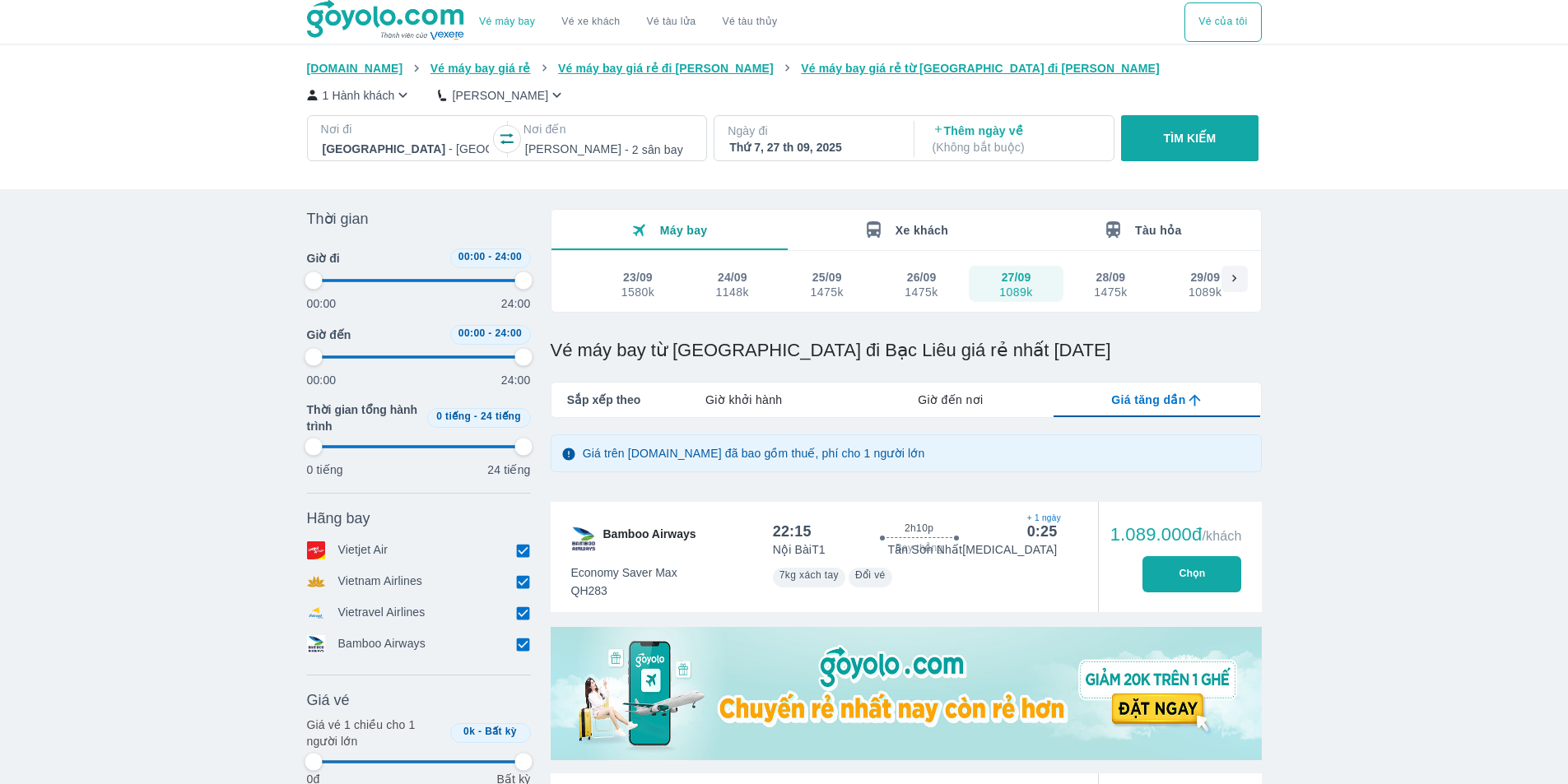
type input "97.9166666666667"
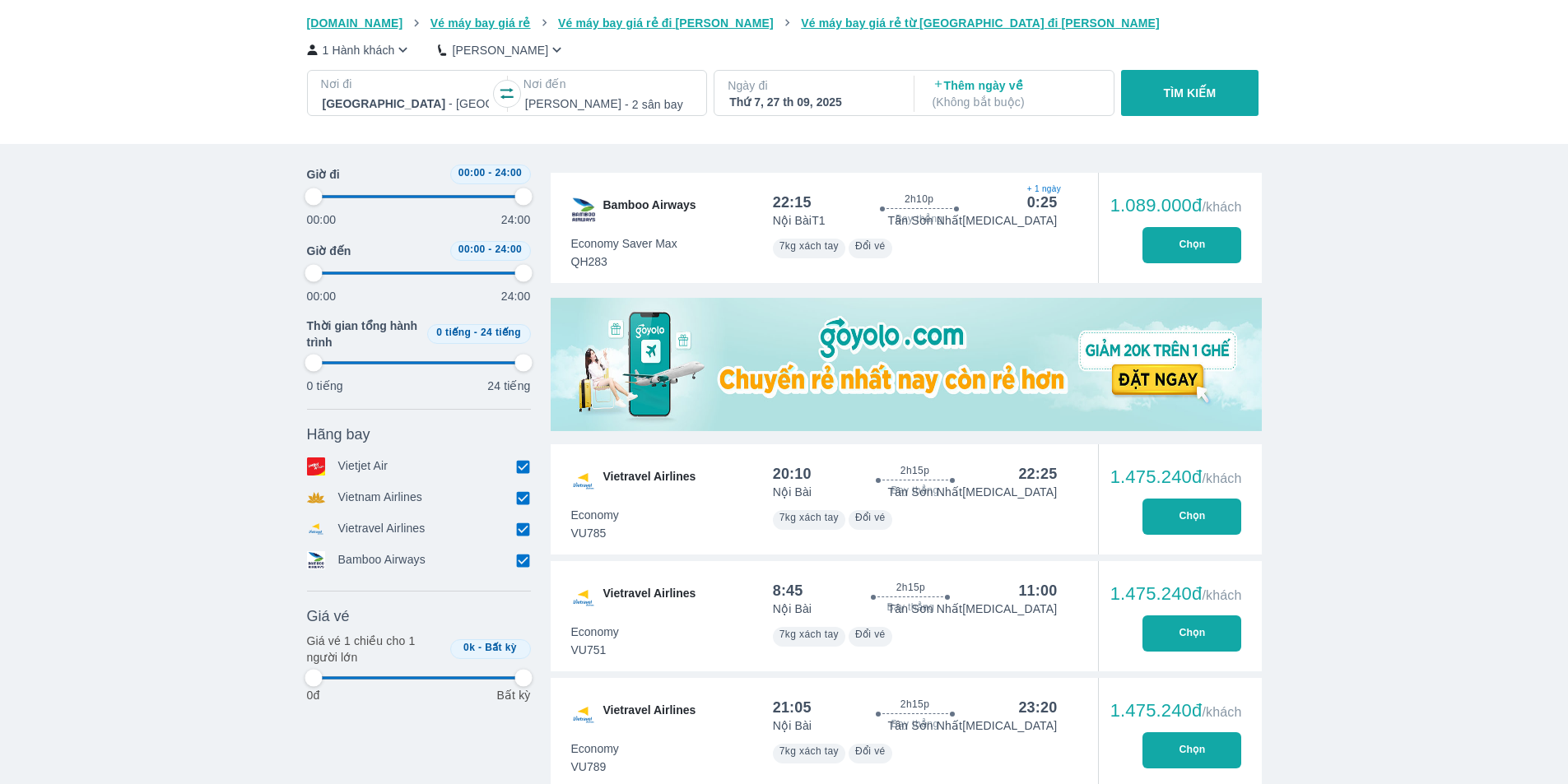
type input "97.9166666666667"
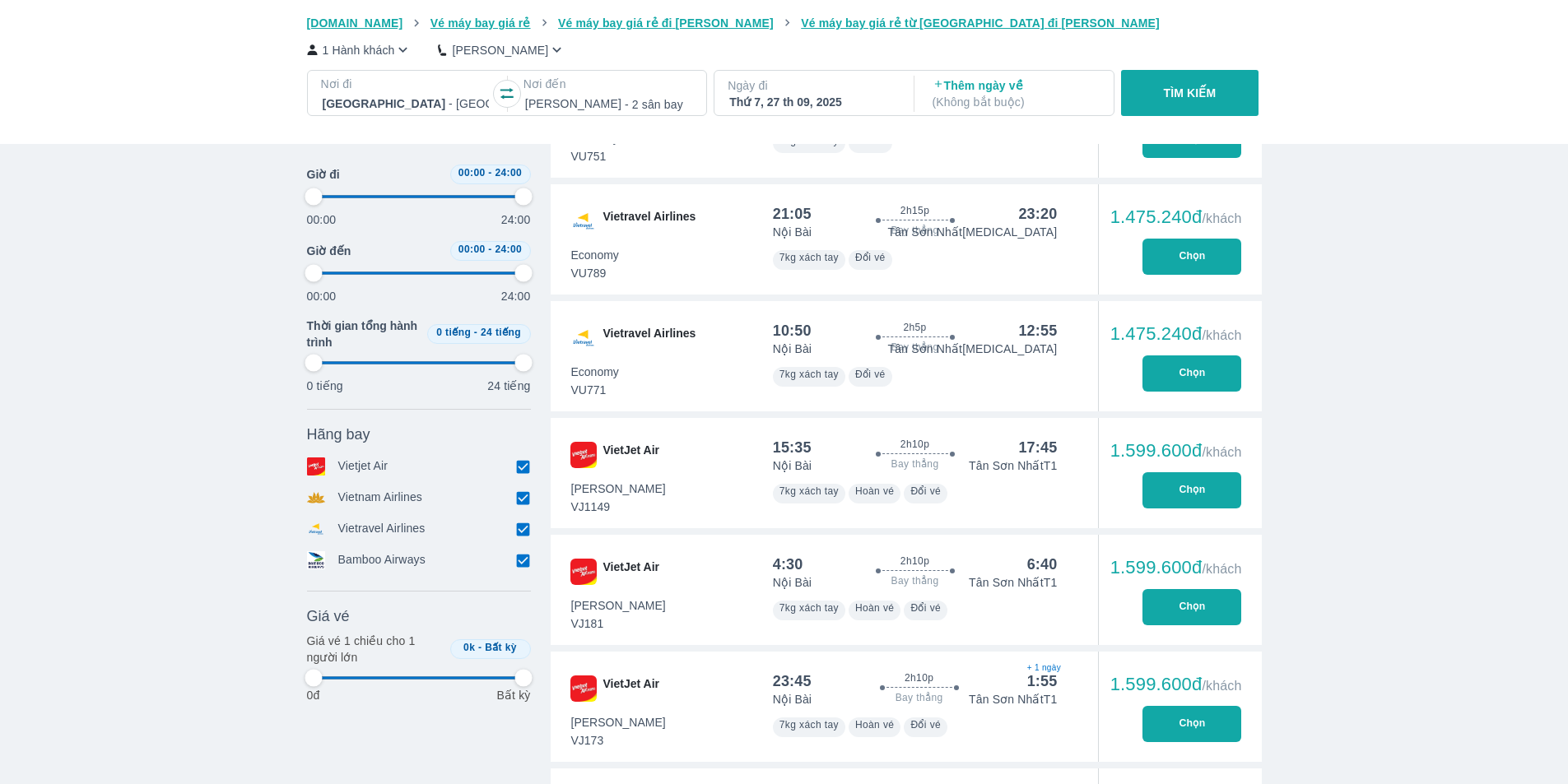
type input "97.9166666666667"
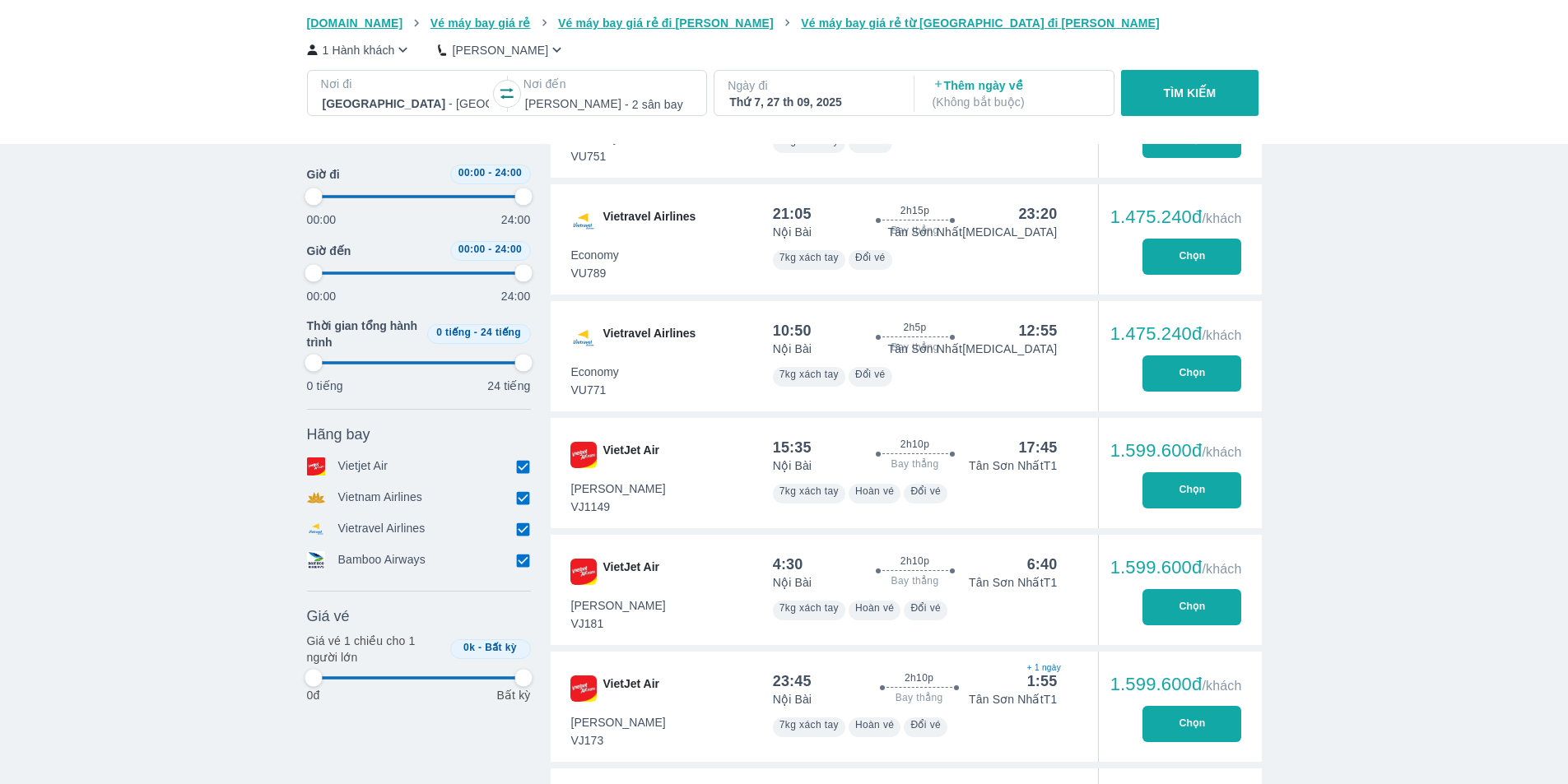
type input "97.9166666666667"
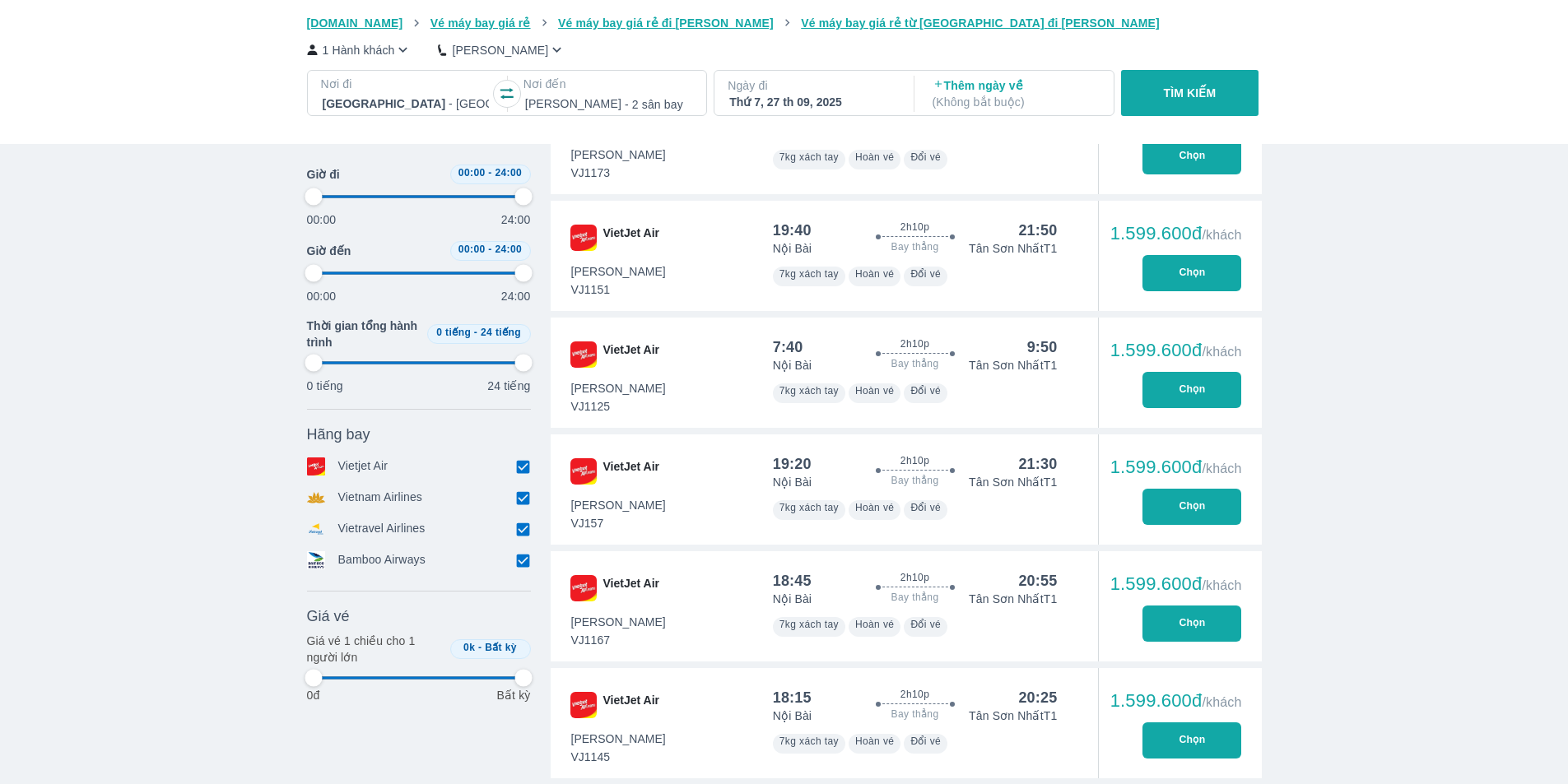
type input "97.9166666666667"
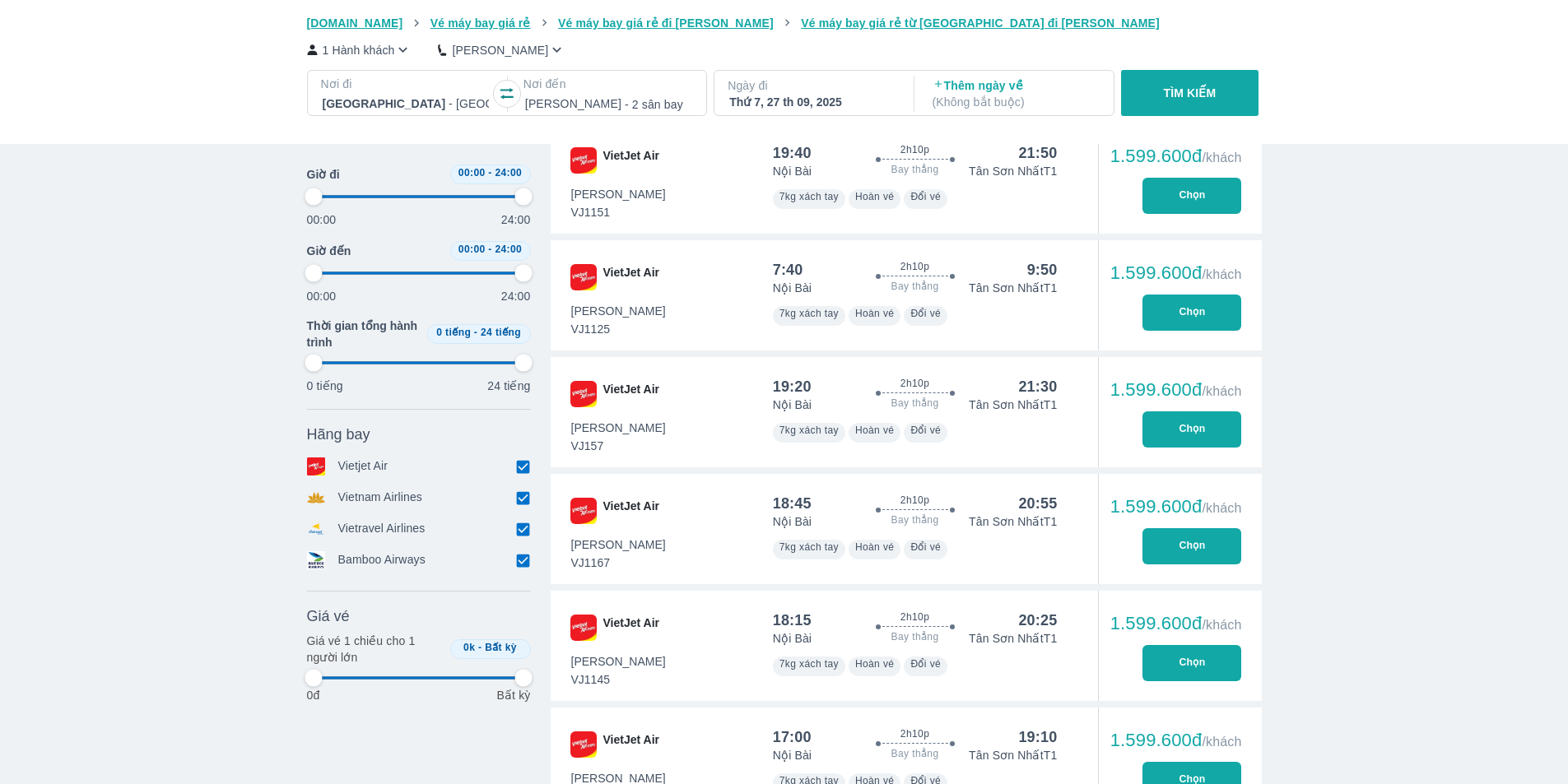
type input "97.9166666666667"
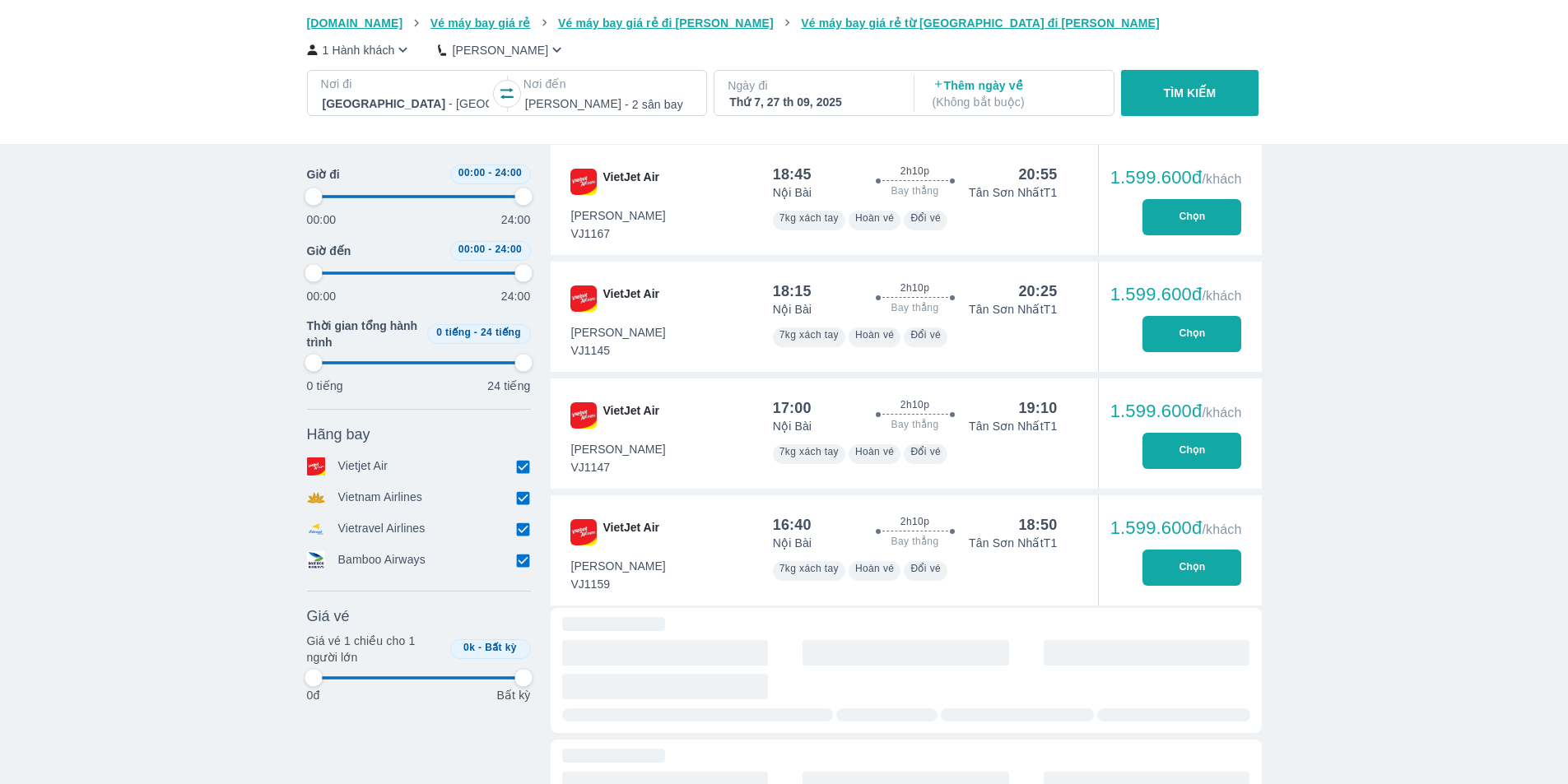
type input "97.9166666666667"
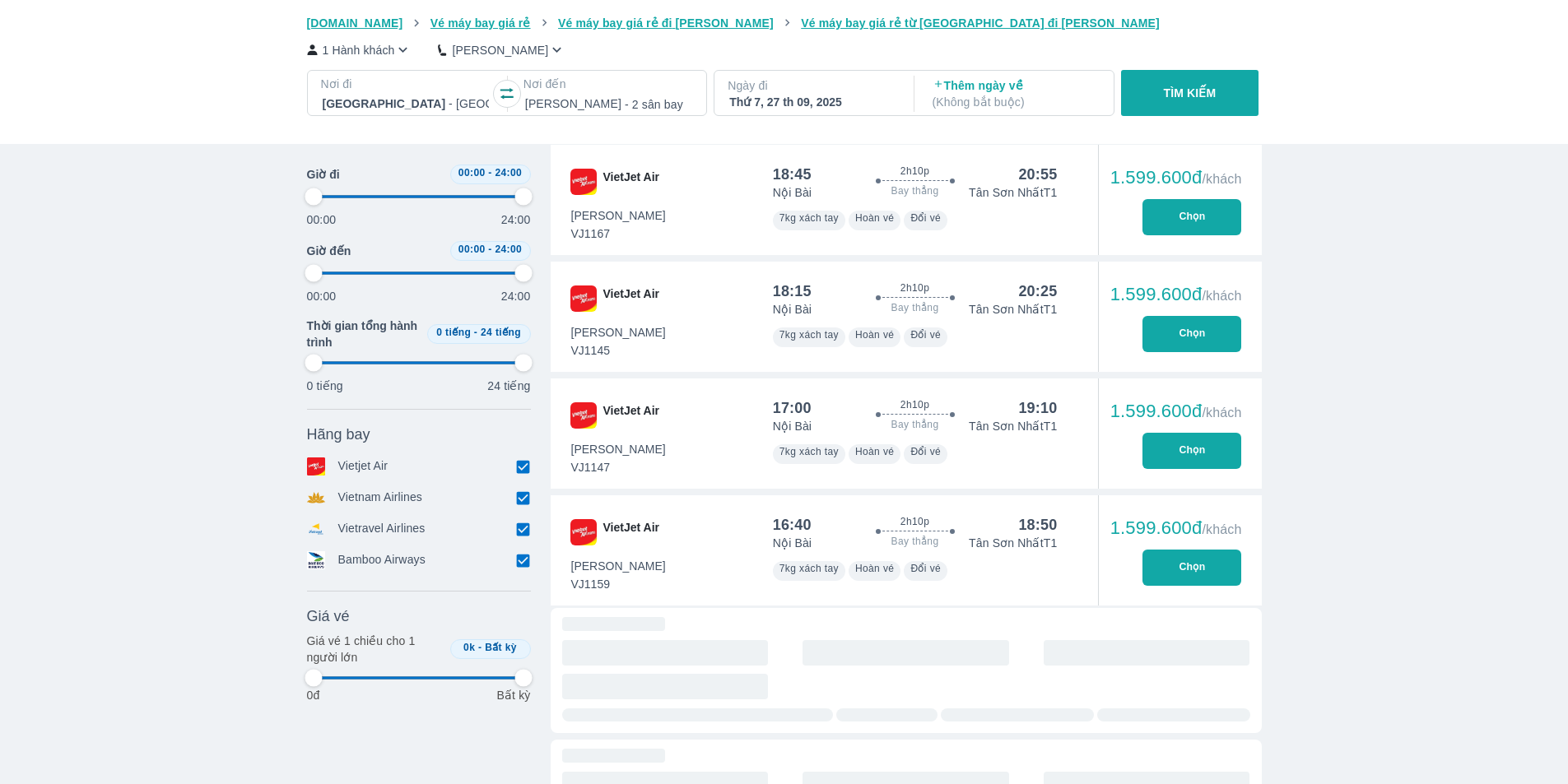
type input "97.9166666666667"
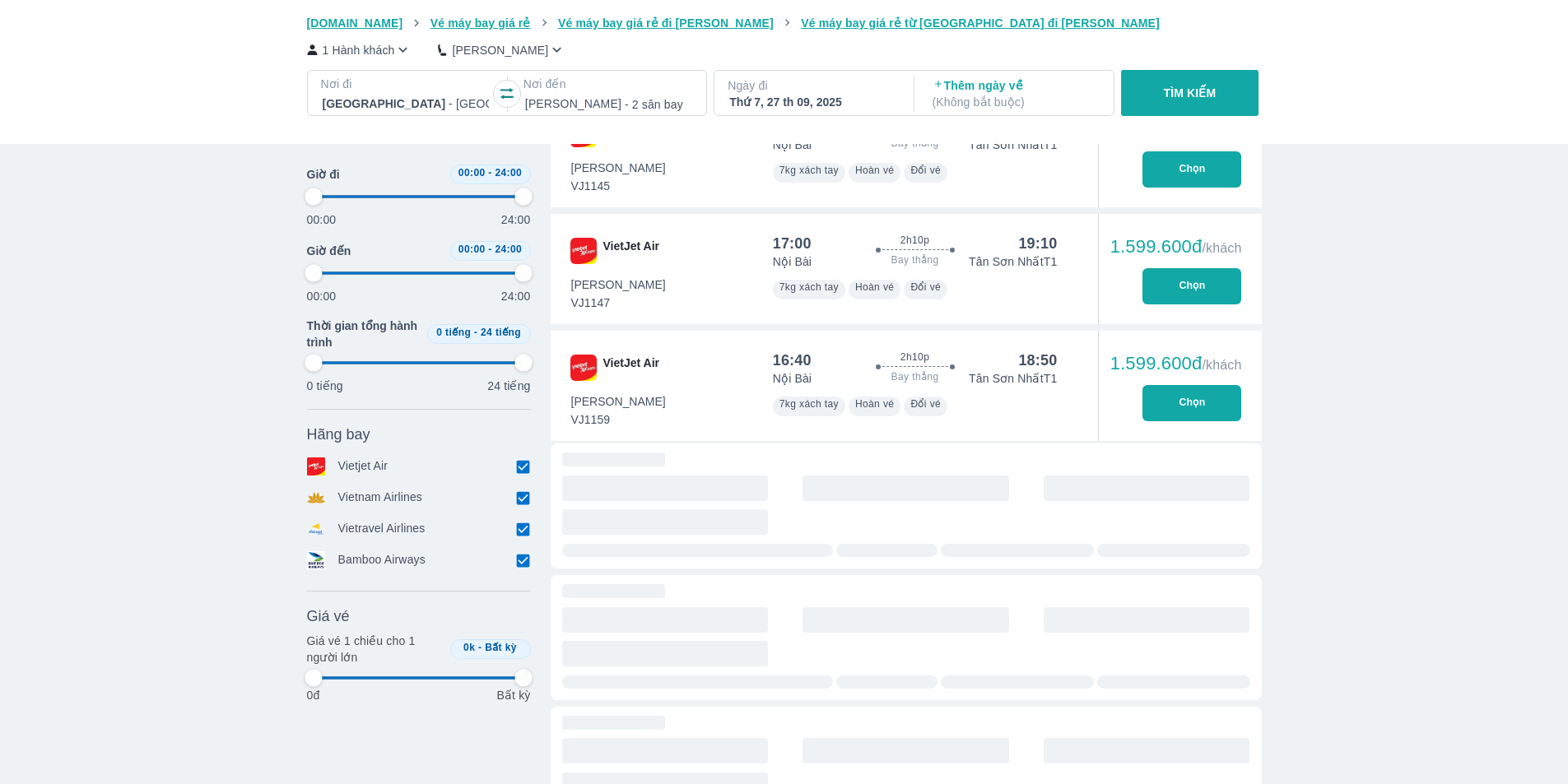
type input "97.9166666666667"
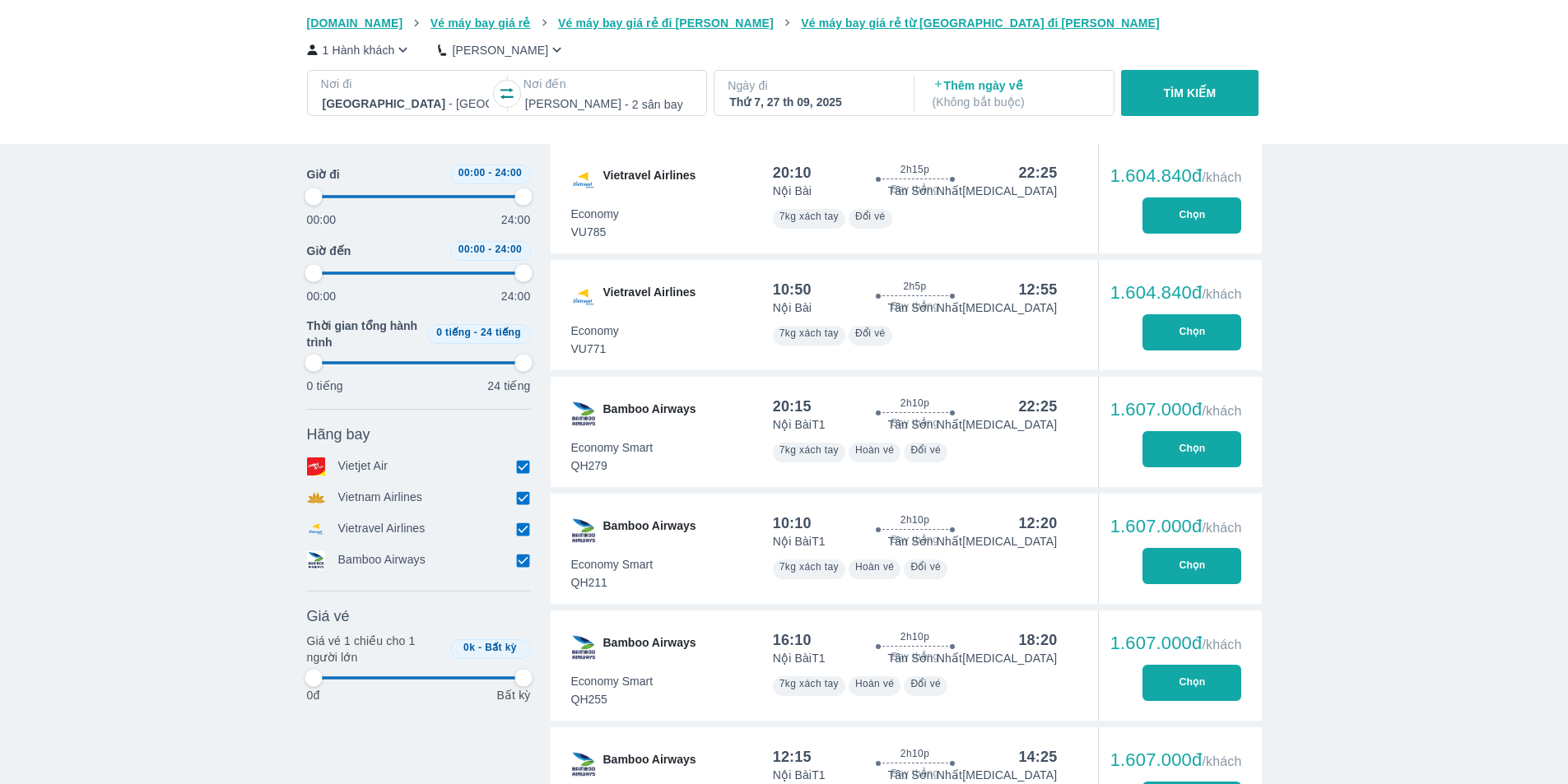
type input "97.9166666666667"
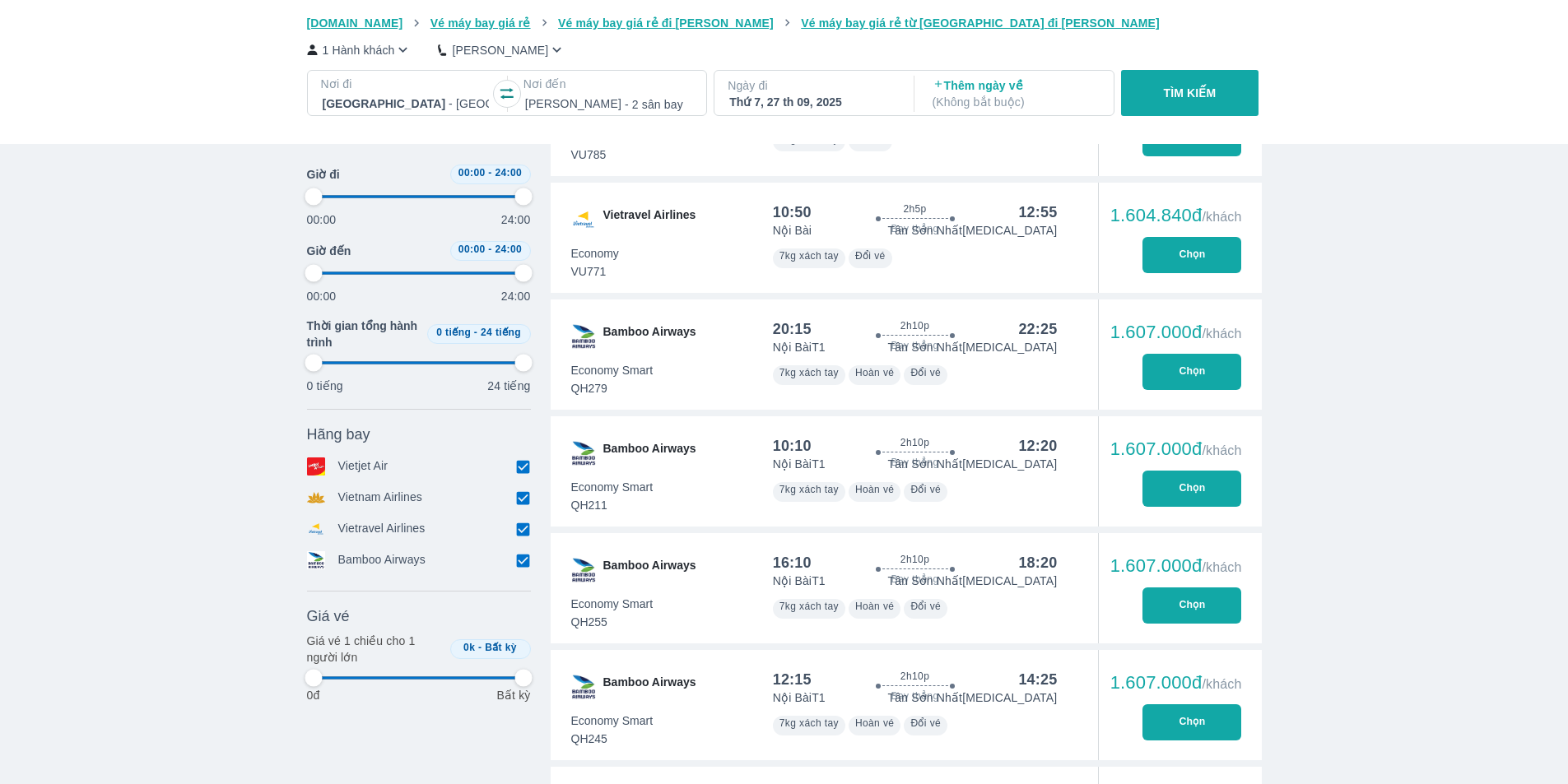
type input "97.9166666666667"
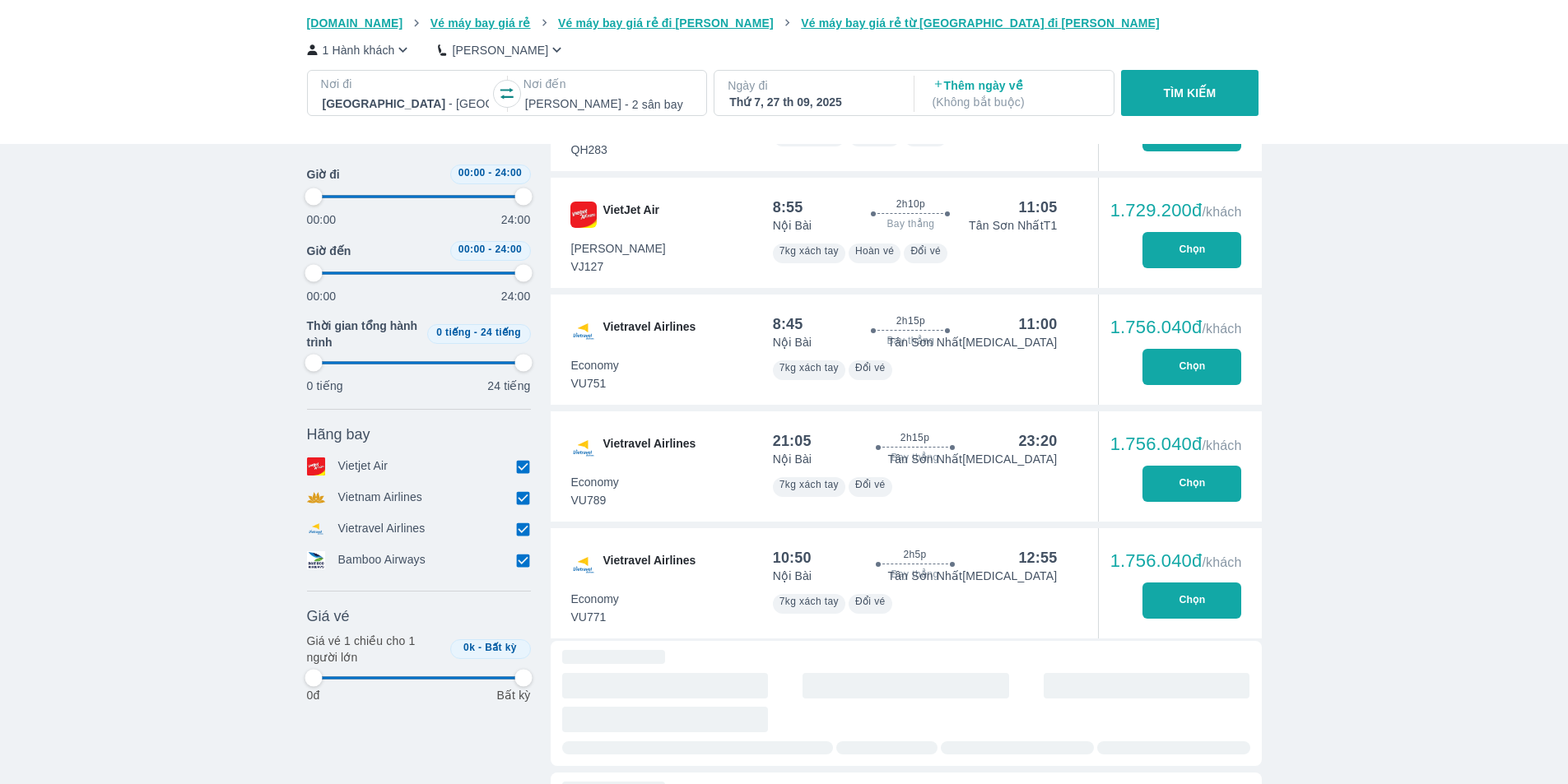
type input "97.9166666666667"
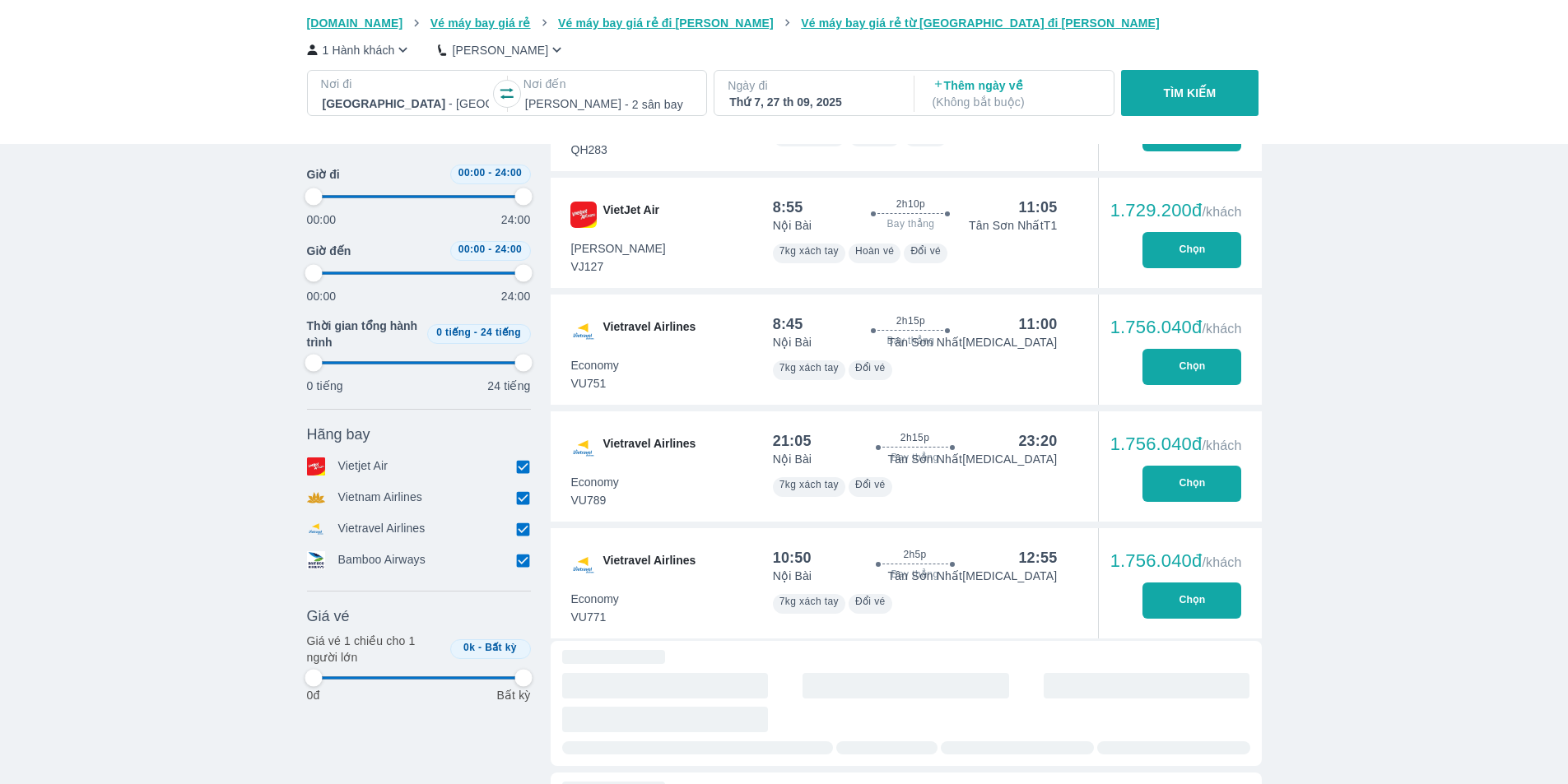
type input "97.9166666666667"
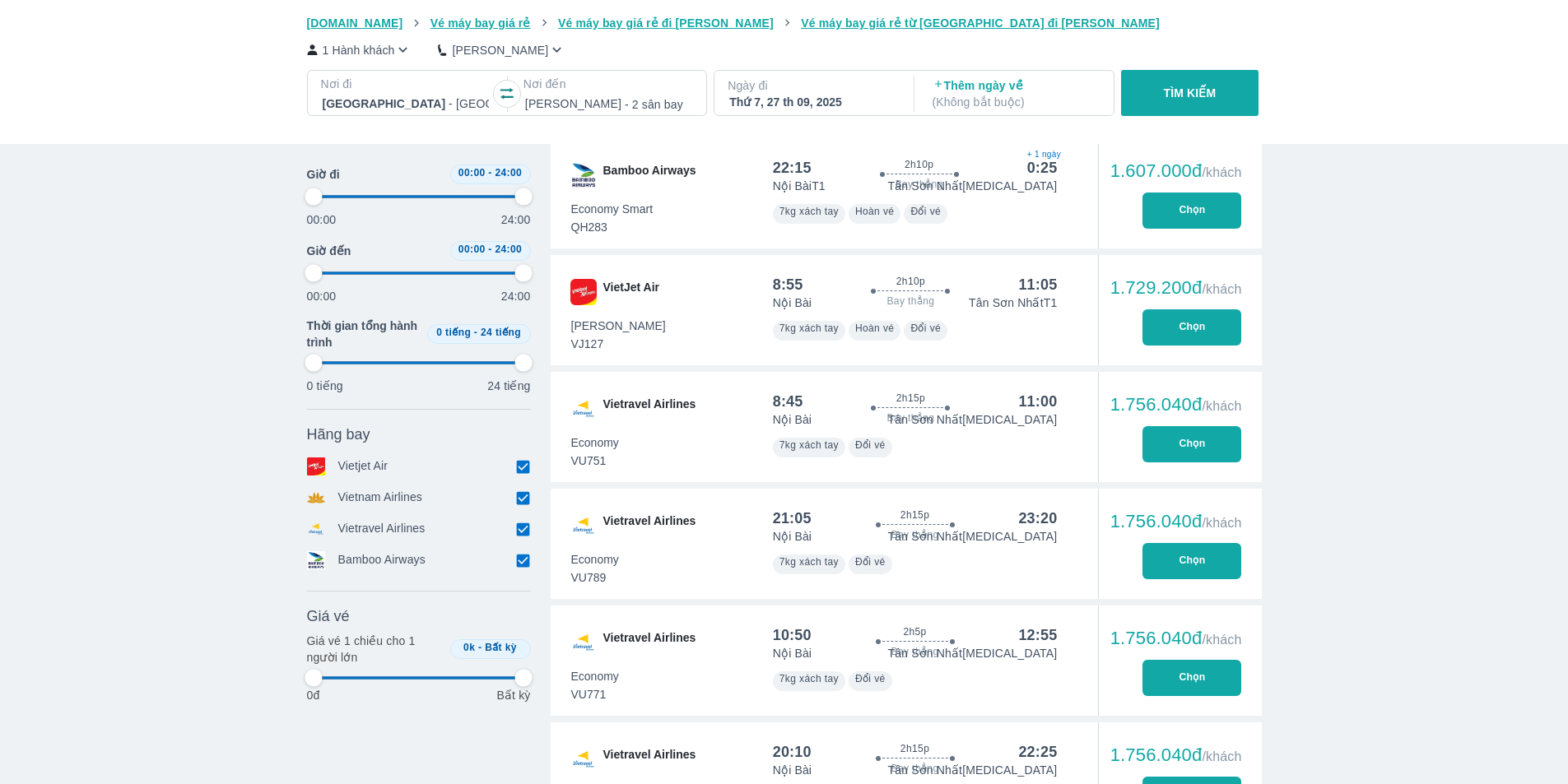
type input "97.9166666666667"
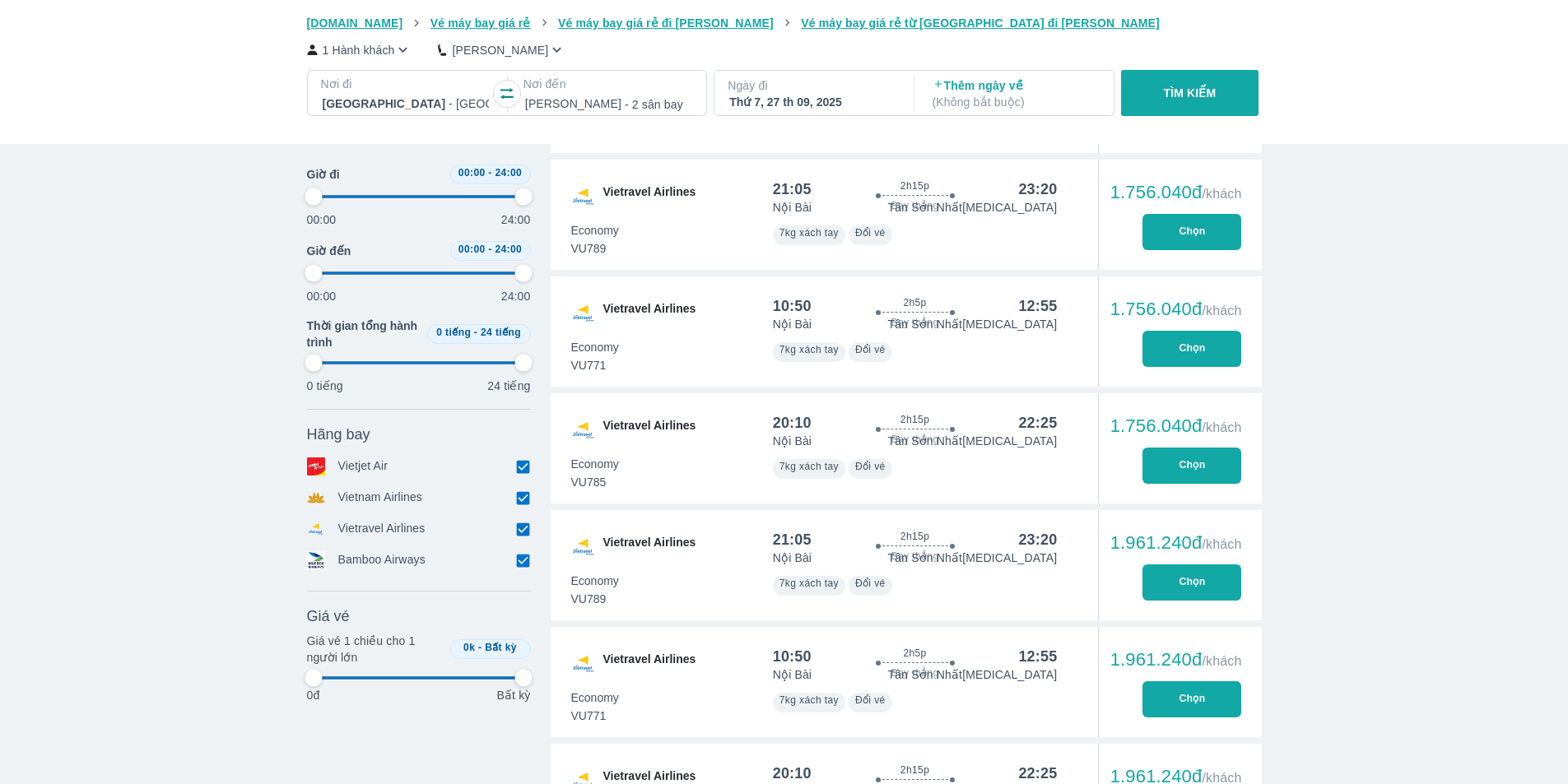
scroll to position [95, 0]
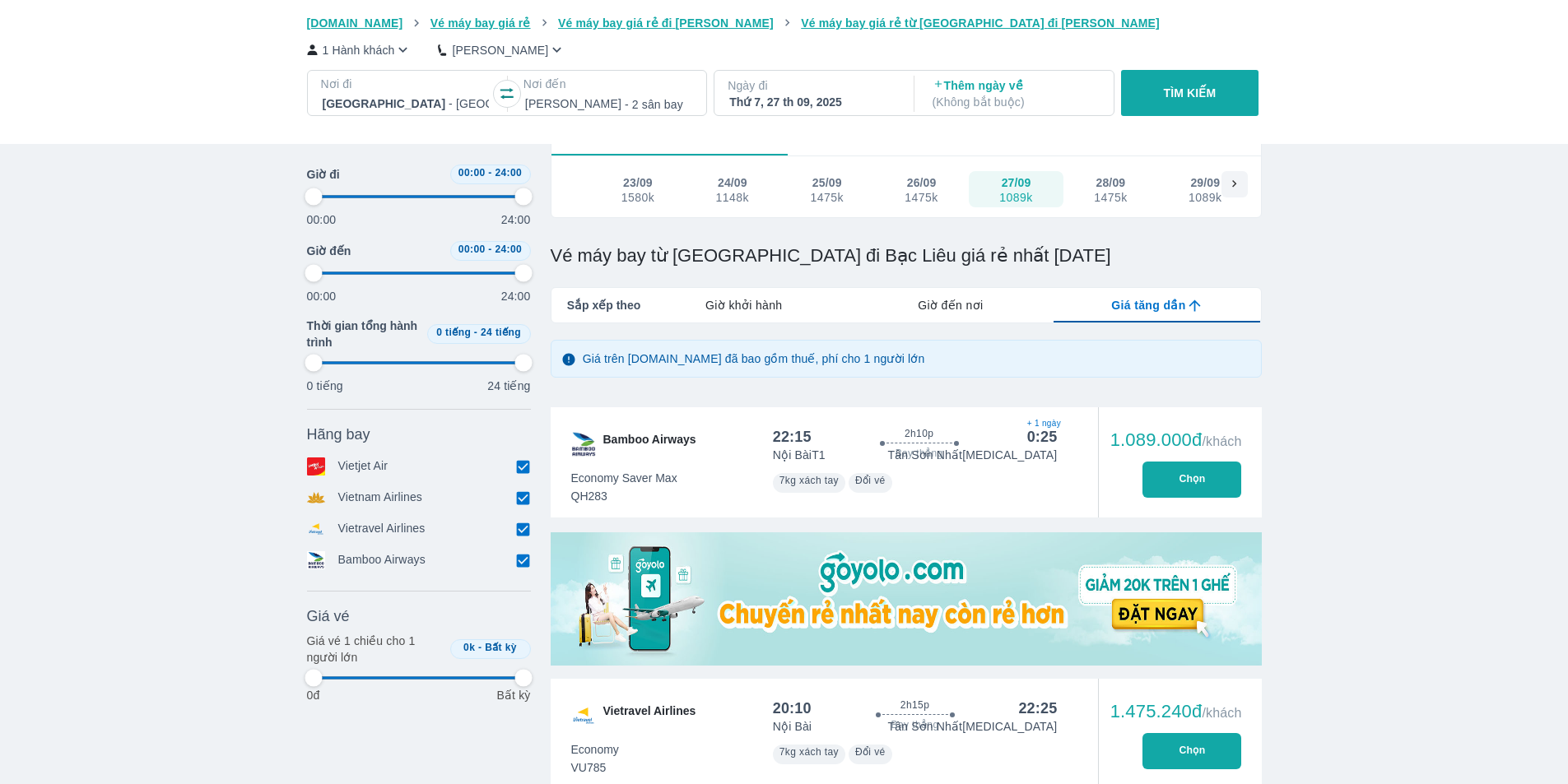
type input "97.9166666666667"
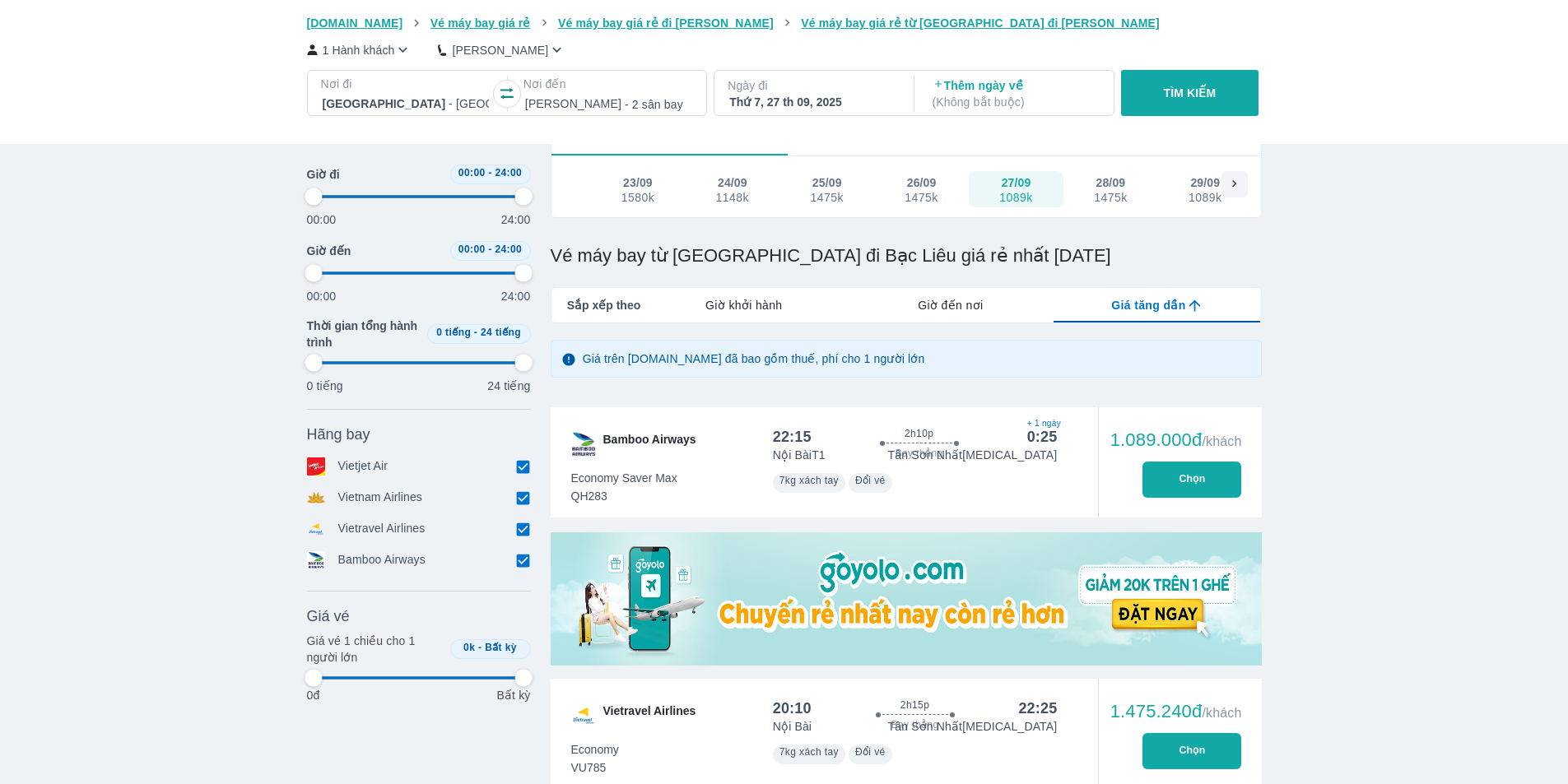
type input "97.9166666666667"
